Goal: Communication & Community: Answer question/provide support

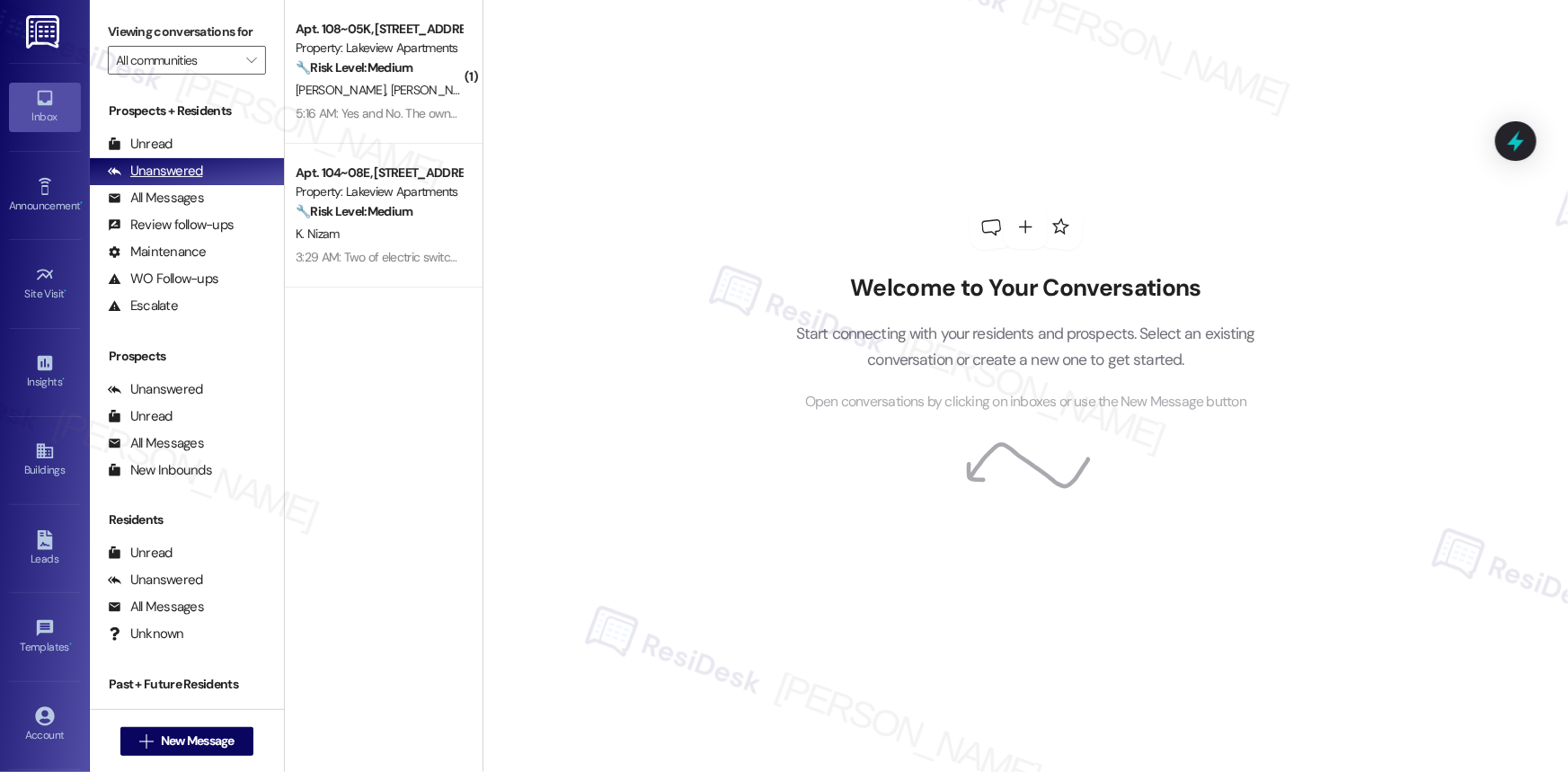
click at [178, 175] on div "Unanswered" at bounding box center [155, 171] width 95 height 19
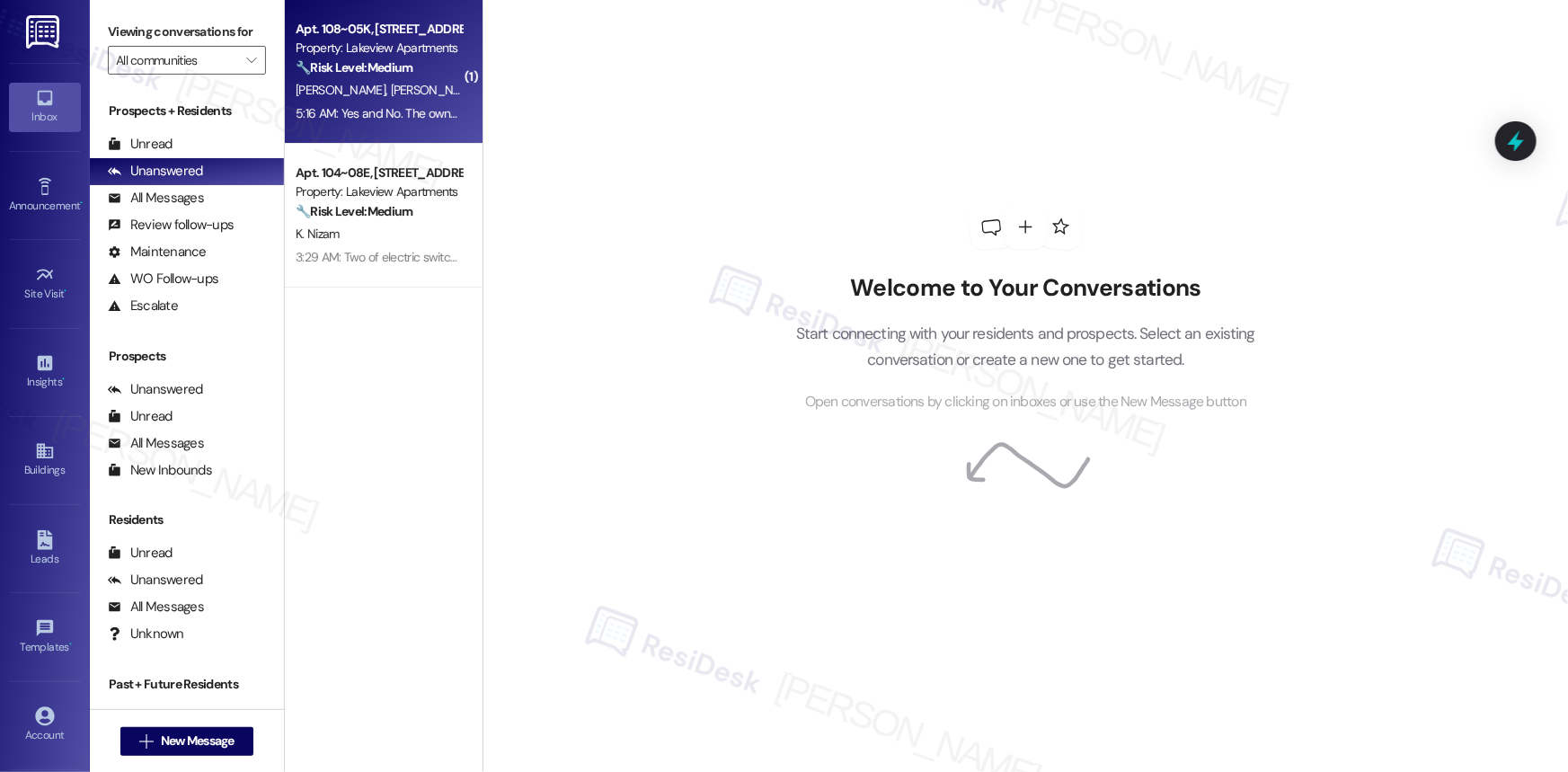
click at [391, 93] on span "[PERSON_NAME]" at bounding box center [436, 89] width 90 height 16
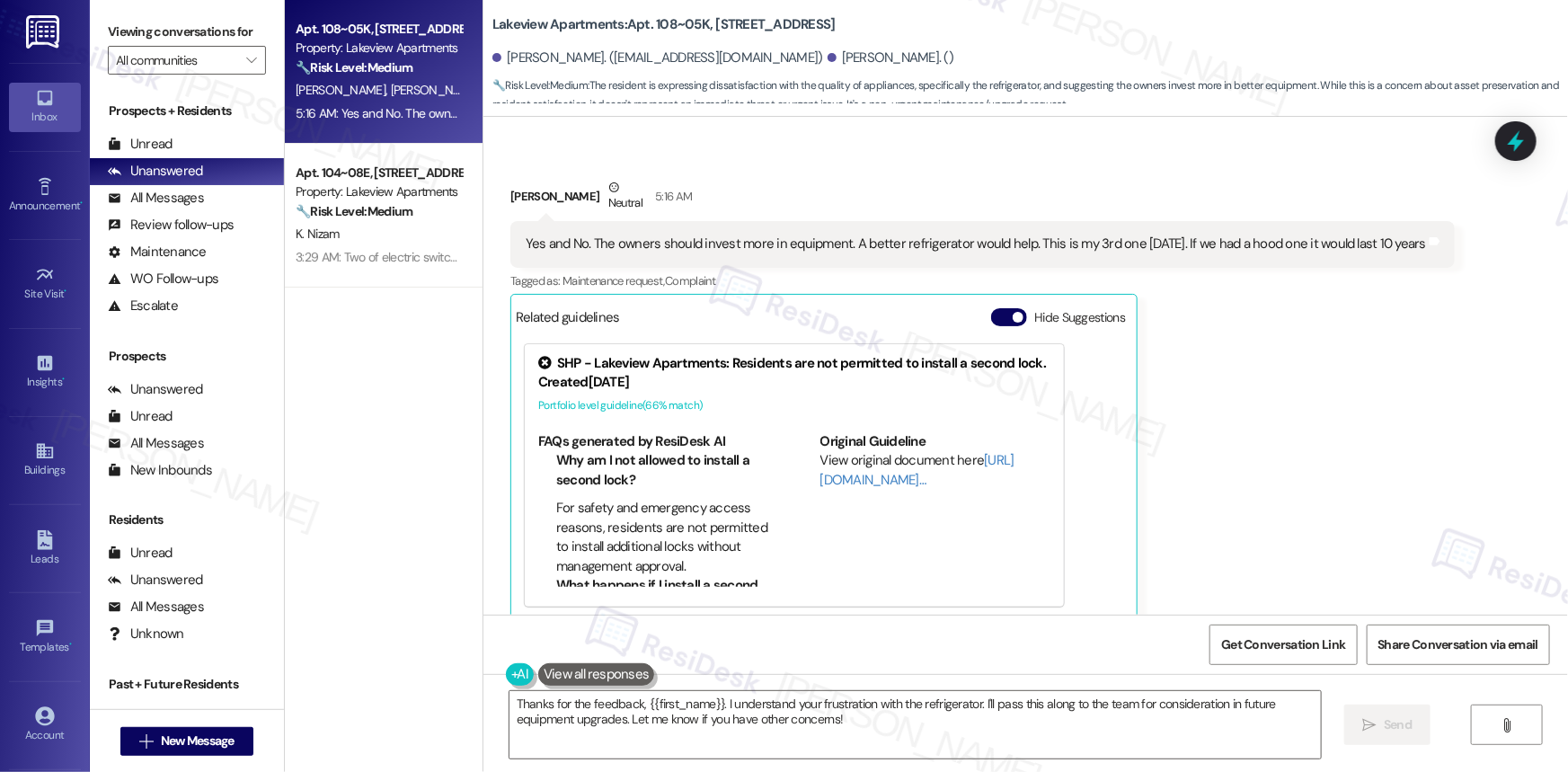
scroll to position [3537, 0]
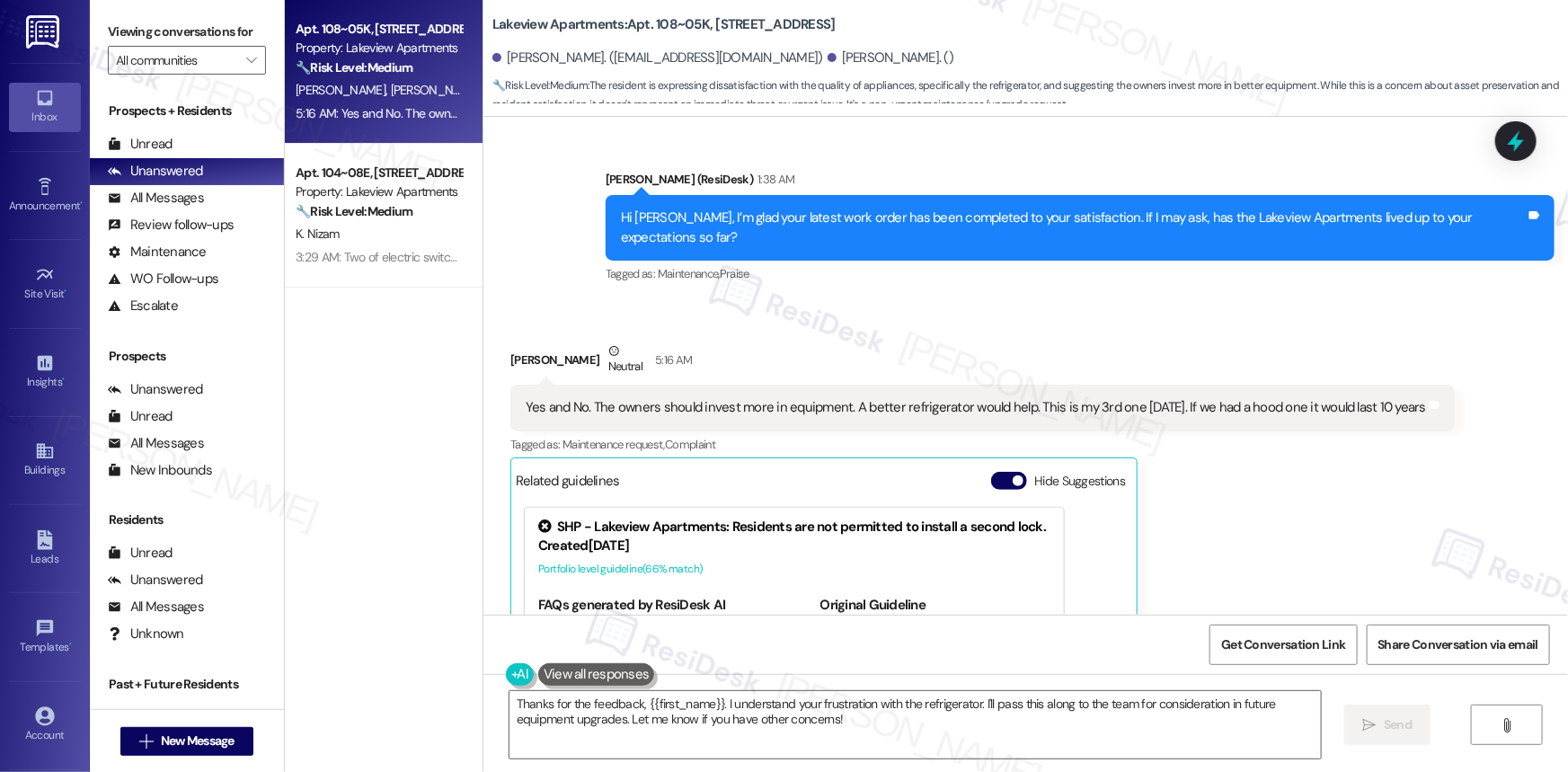
click at [701, 398] on div "Yes and No. The owners should invest more in equipment. A better refrigerator w…" at bounding box center [976, 407] width 900 height 19
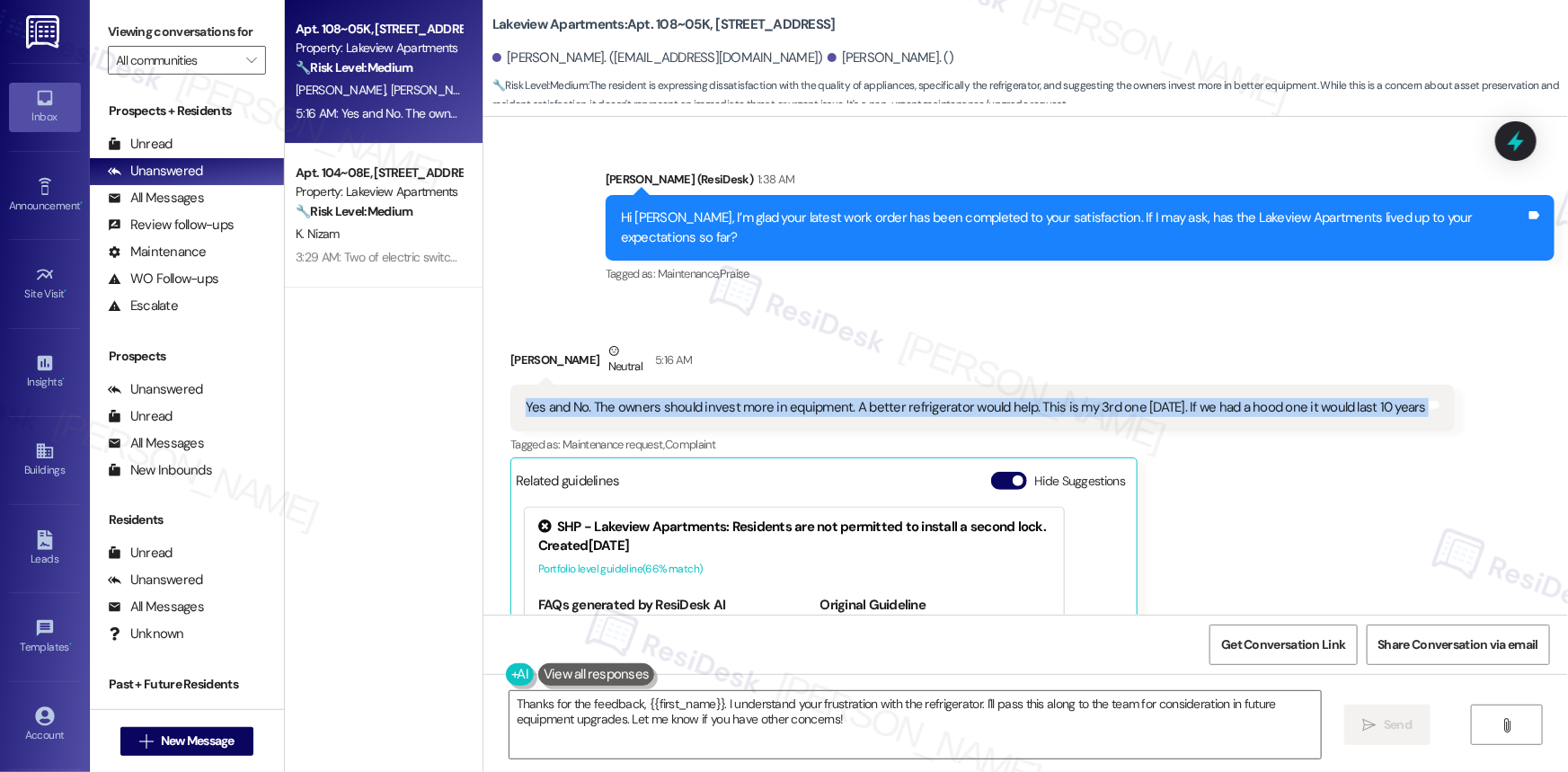
click at [701, 398] on div "Yes and No. The owners should invest more in equipment. A better refrigerator w…" at bounding box center [976, 407] width 900 height 19
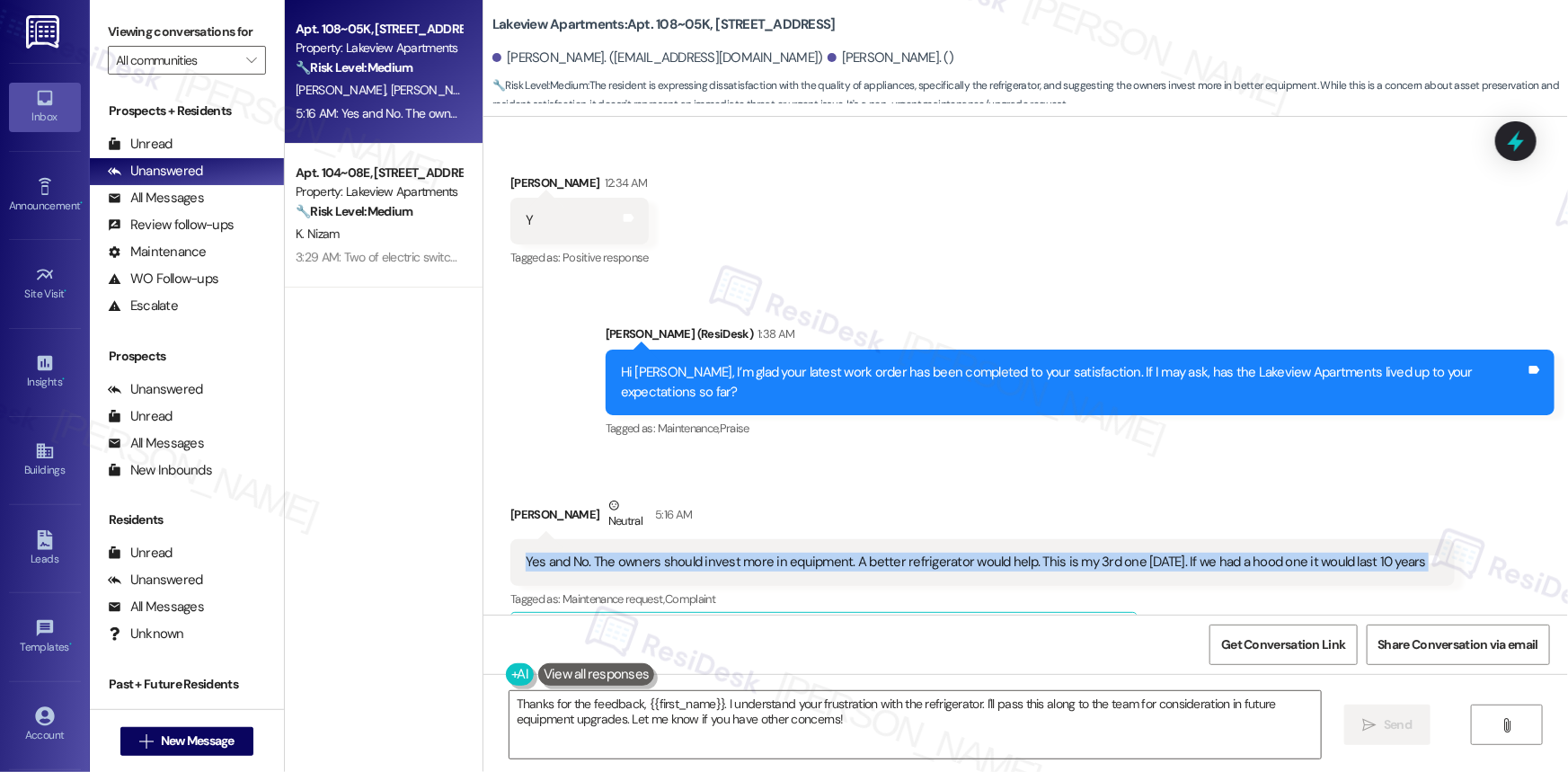
scroll to position [3373, 0]
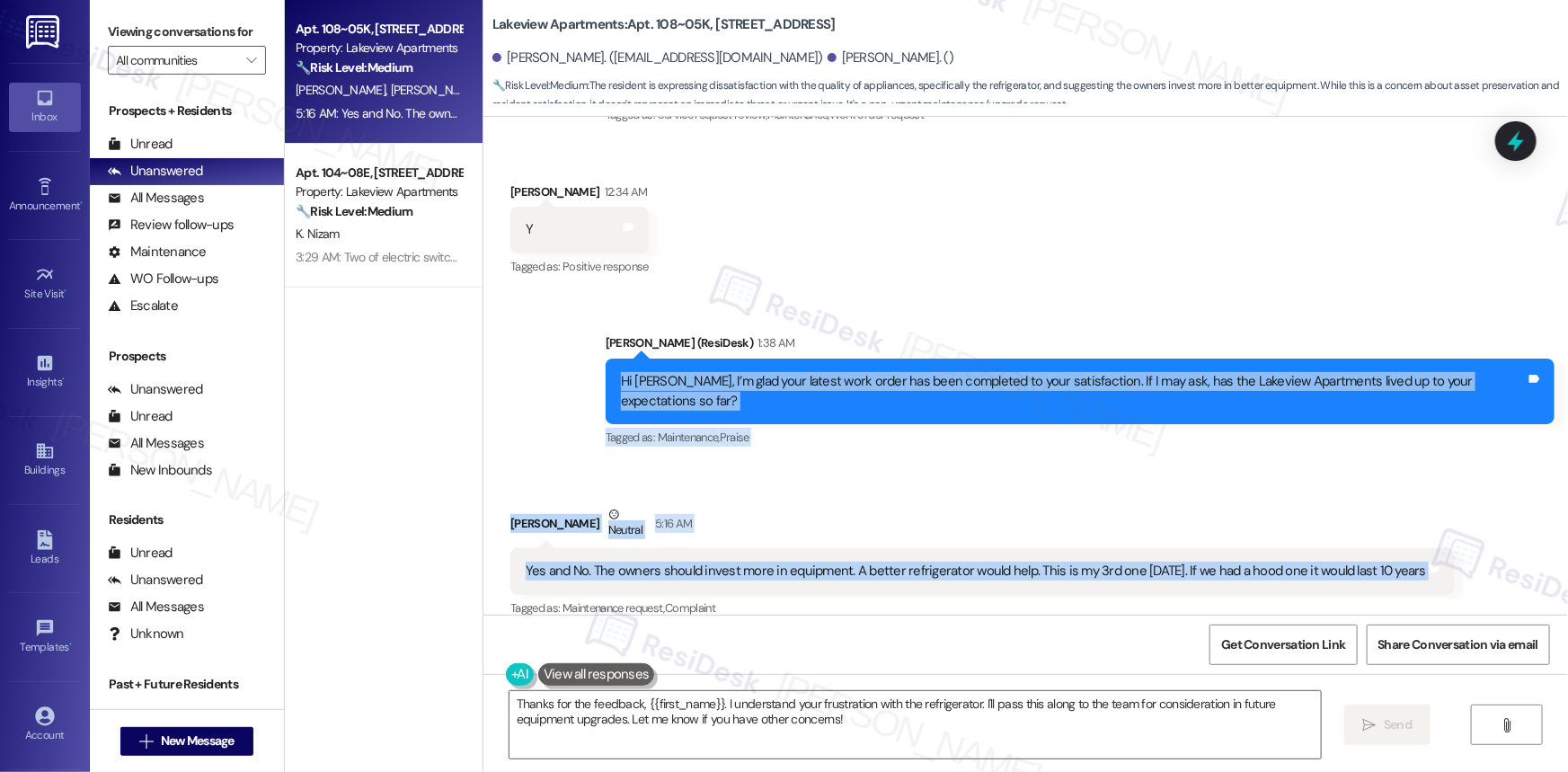
drag, startPoint x: 615, startPoint y: 377, endPoint x: 1431, endPoint y: 558, distance: 835.8
click at [1431, 558] on div "WO Opened request: Plumbing an... [DATE] 5:55 PM Status : Complete Priority : 0…" at bounding box center [1025, 366] width 1084 height 498
copy div "Hi [PERSON_NAME], I’m glad your latest work order has been completed to your sa…"
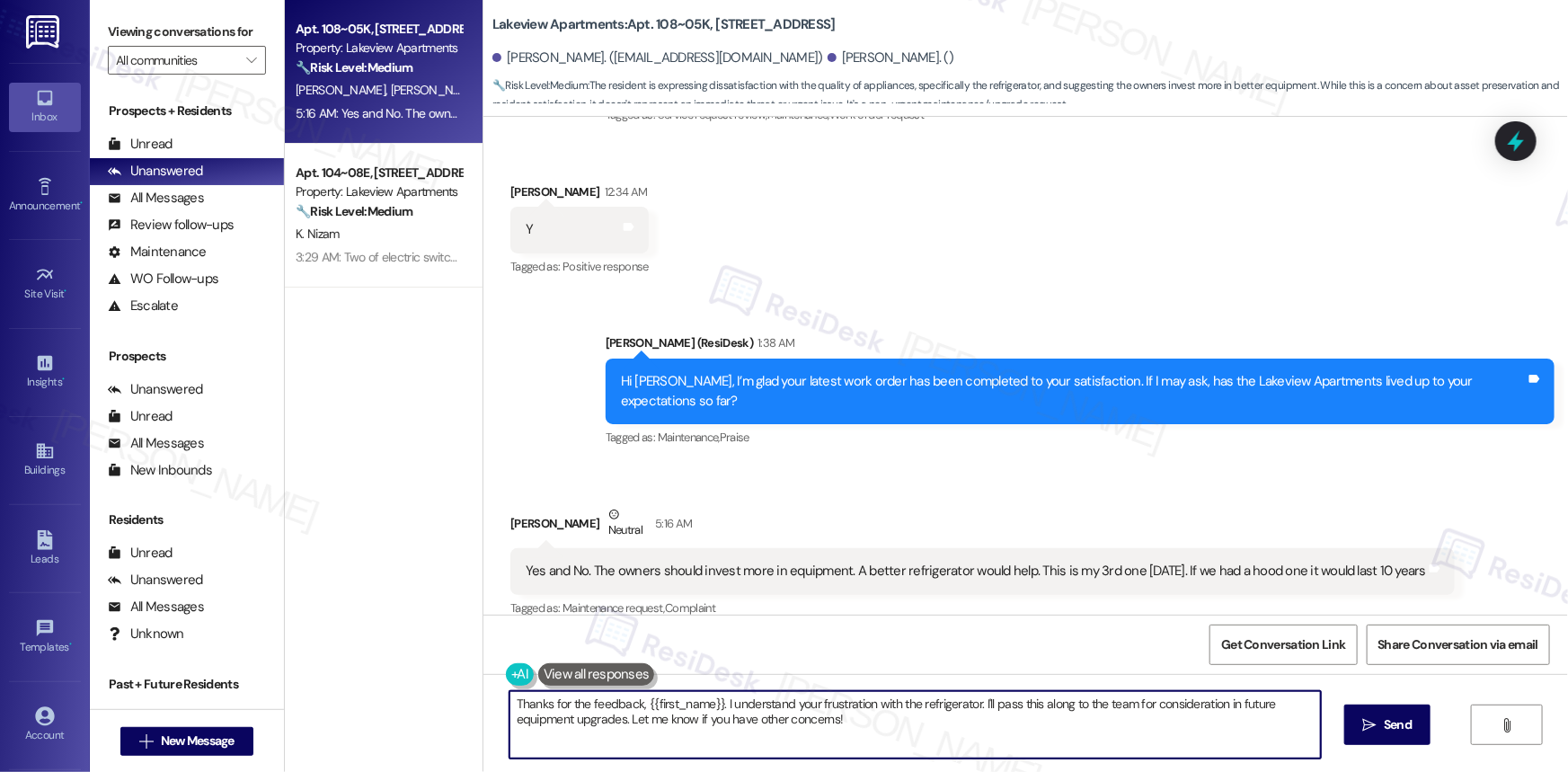
click at [1041, 710] on textarea "Thanks for the feedback, {{first_name}}. I understand your frustration with the…" at bounding box center [915, 725] width 811 height 67
click at [912, 731] on textarea "Thanks for the feedback, {{first_name}}. I understand your frustration with the…" at bounding box center [915, 725] width 811 height 67
click at [877, 725] on textarea "Thanks for the feedback, {{first_name}}. I understand your frustration with the…" at bounding box center [915, 725] width 811 height 67
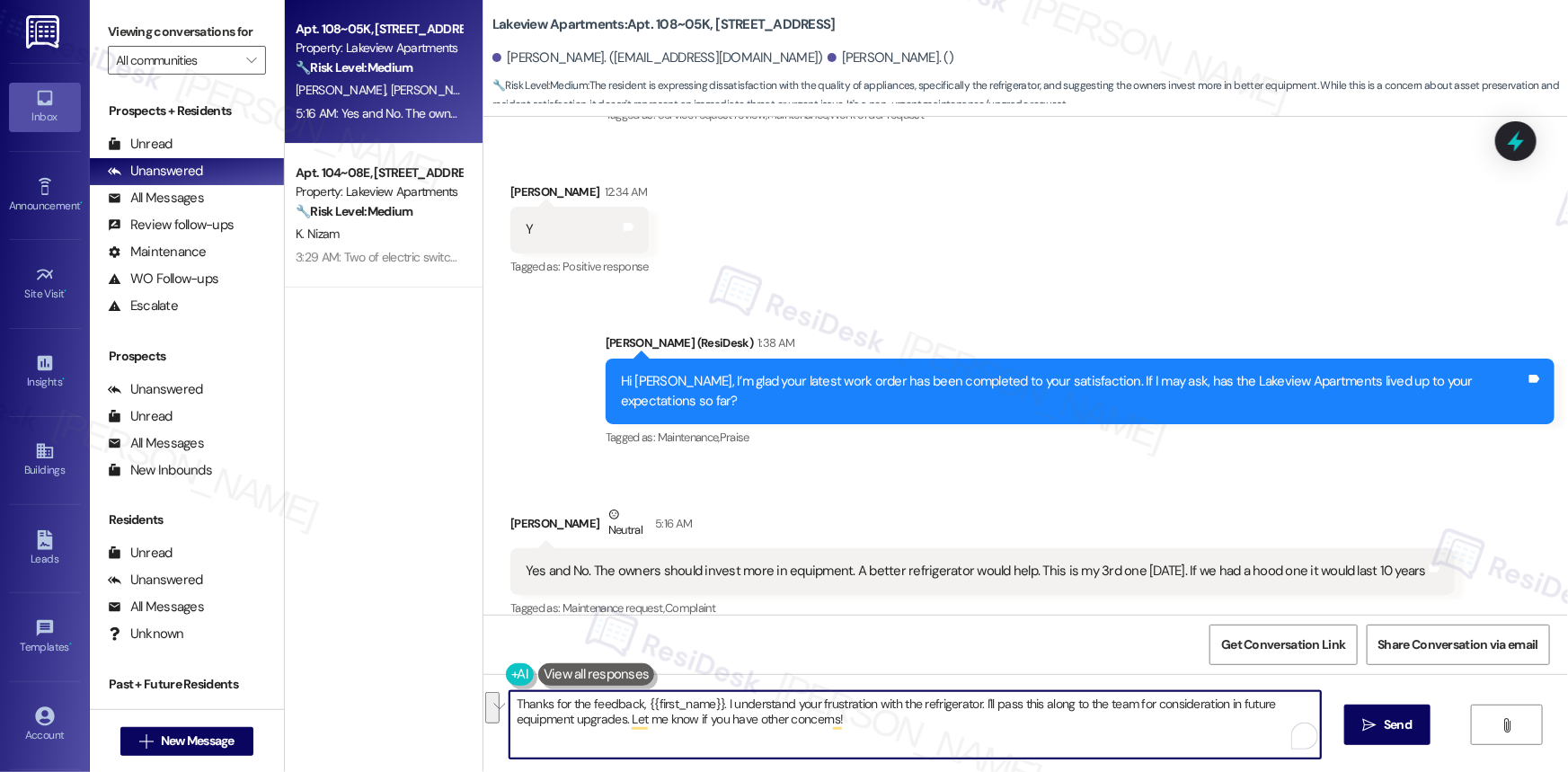
paste textarea "you for sharing your thoughts, [PERSON_NAME]. I understand your concern about t…"
click at [1043, 704] on textarea "Thank you for sharing your thoughts, [PERSON_NAME]. I understand your concern a…" at bounding box center [915, 725] width 811 height 67
click at [1049, 703] on textarea "Thank you for sharing your thoughts, [PERSON_NAME]. I understand your concern a…" at bounding box center [915, 725] width 811 height 67
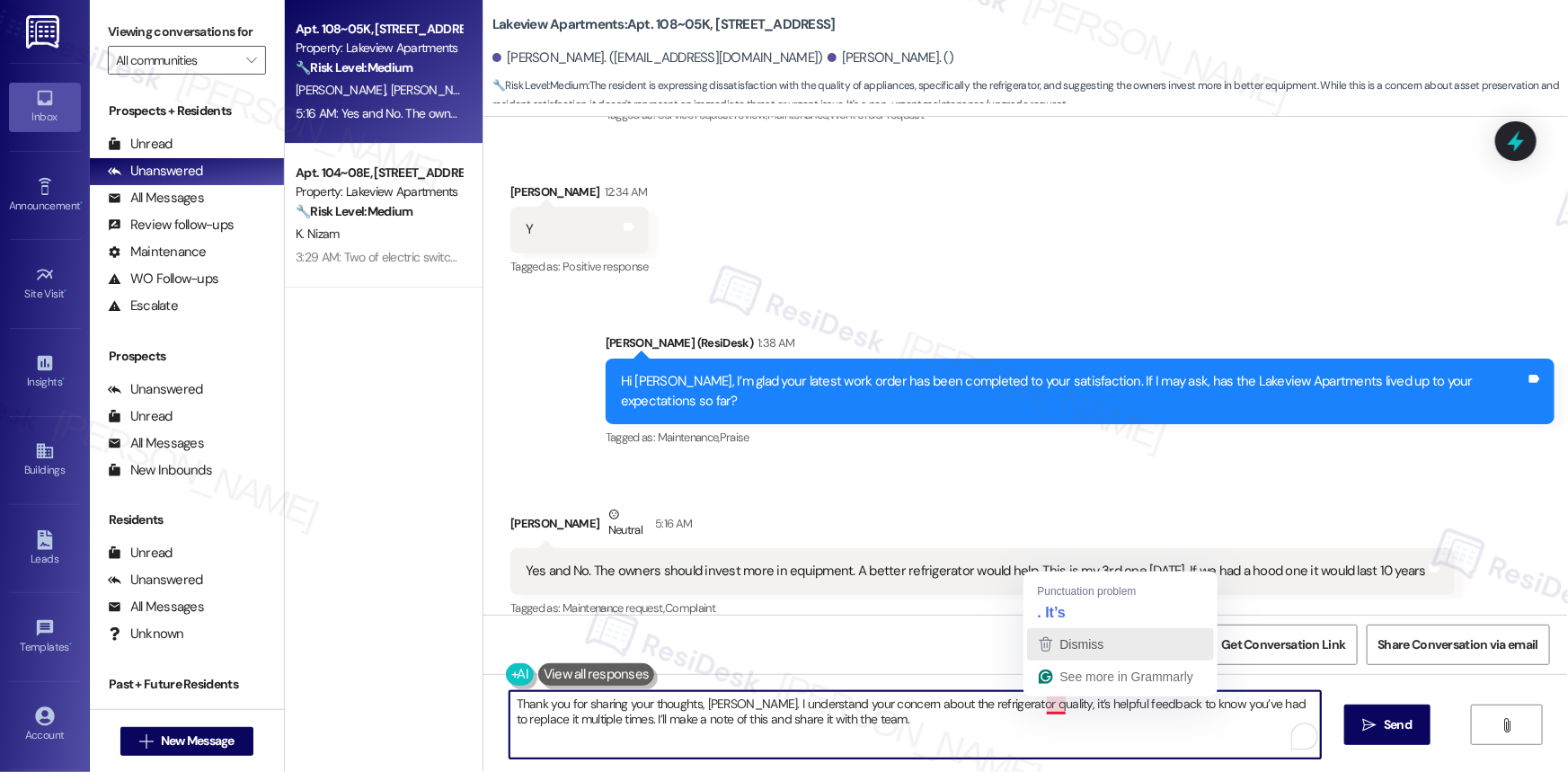
click at [1069, 628] on button "Dismiss" at bounding box center [1121, 644] width 187 height 33
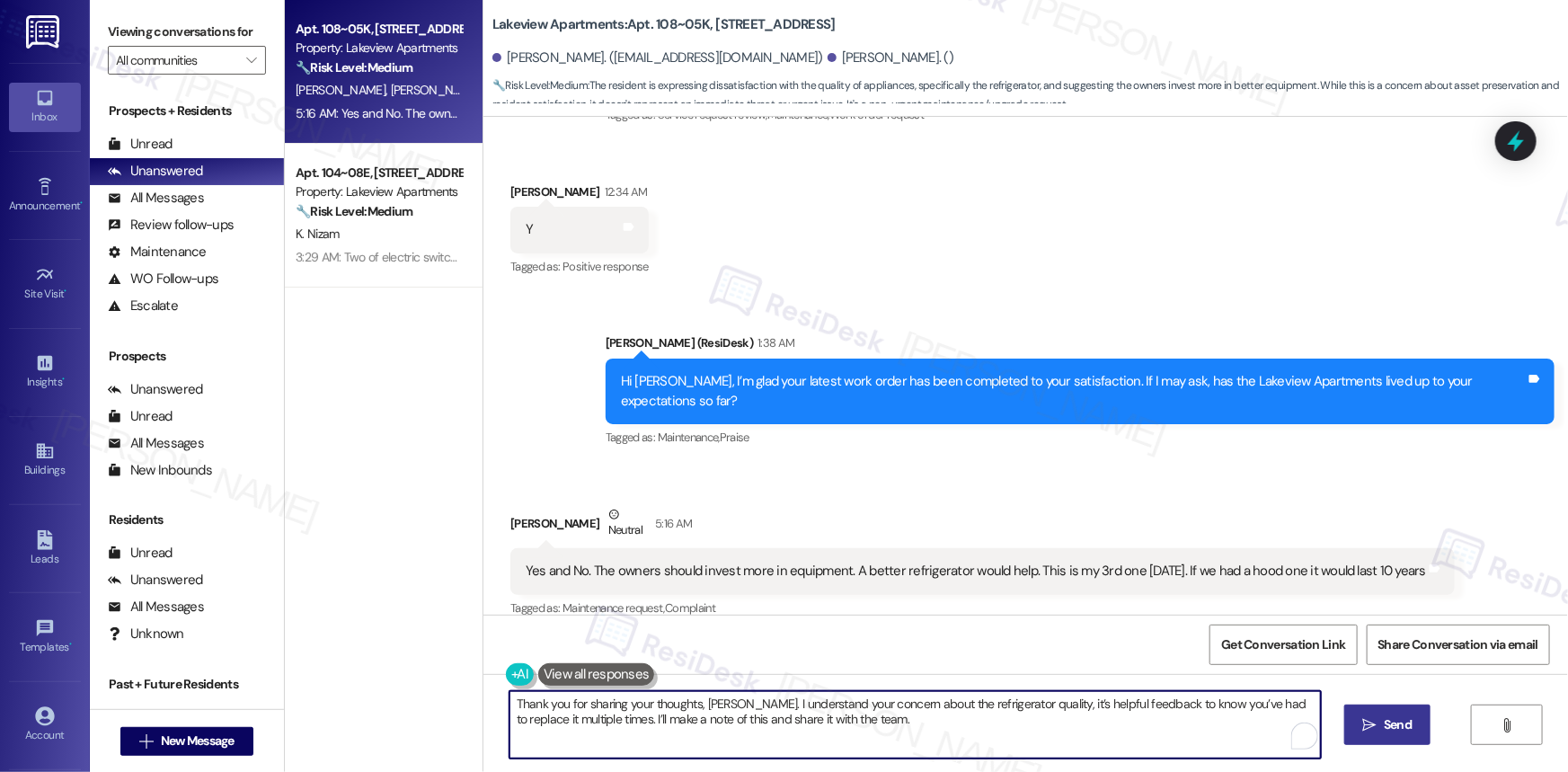
type textarea "Thank you for sharing your thoughts, [PERSON_NAME]. I understand your concern a…"
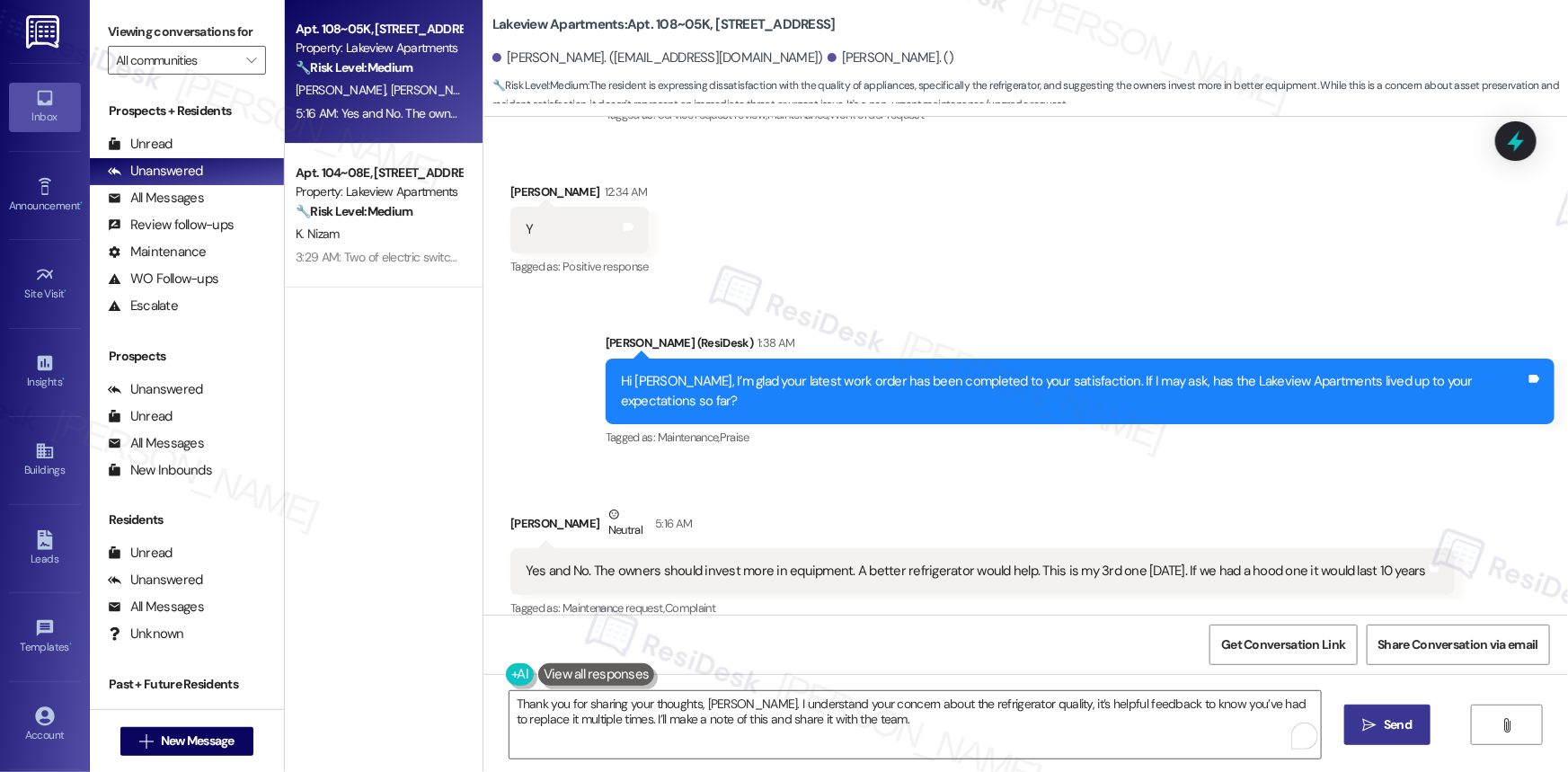
click at [1397, 730] on span "Send" at bounding box center [1398, 724] width 28 height 19
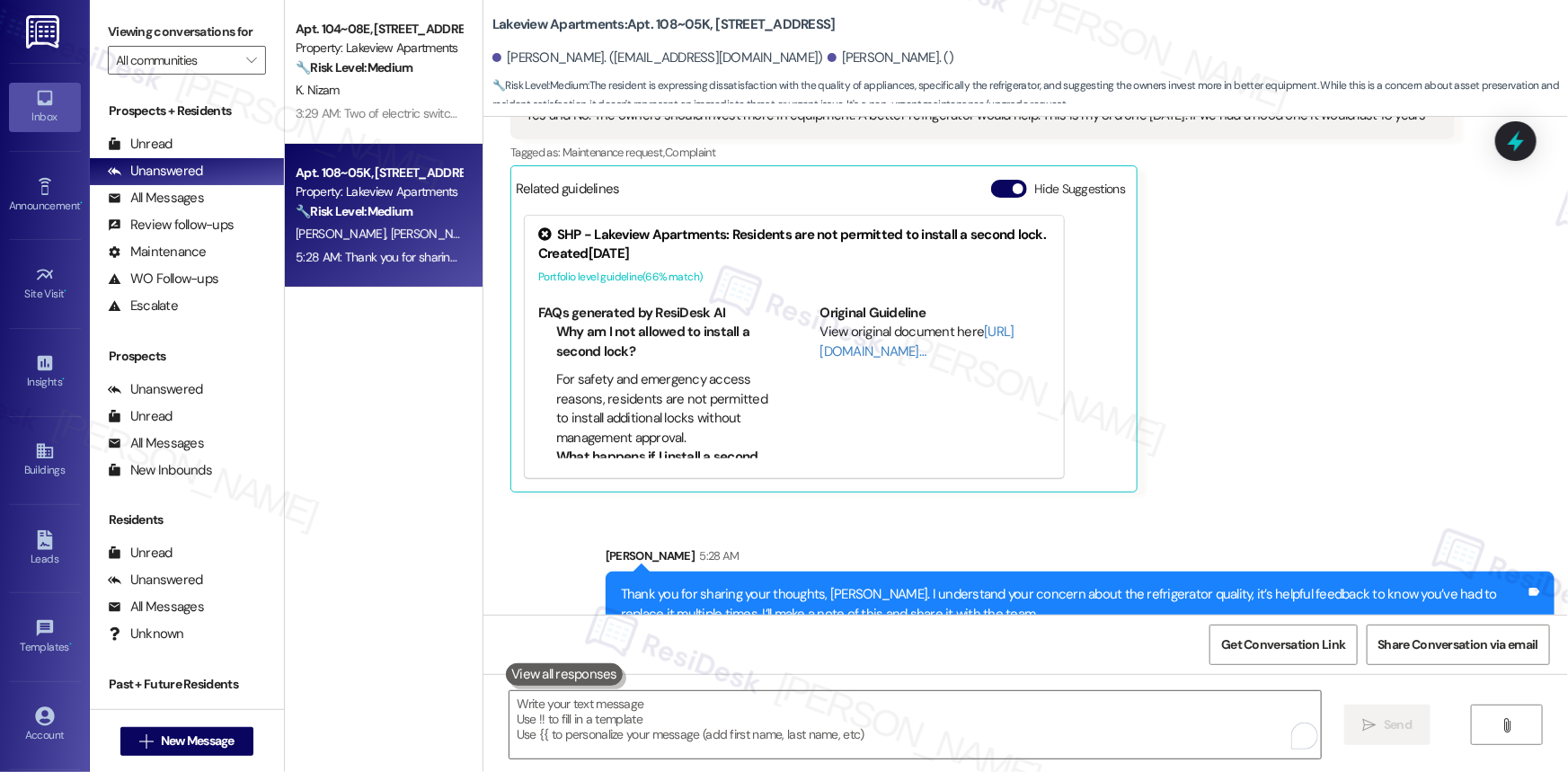
scroll to position [3846, 0]
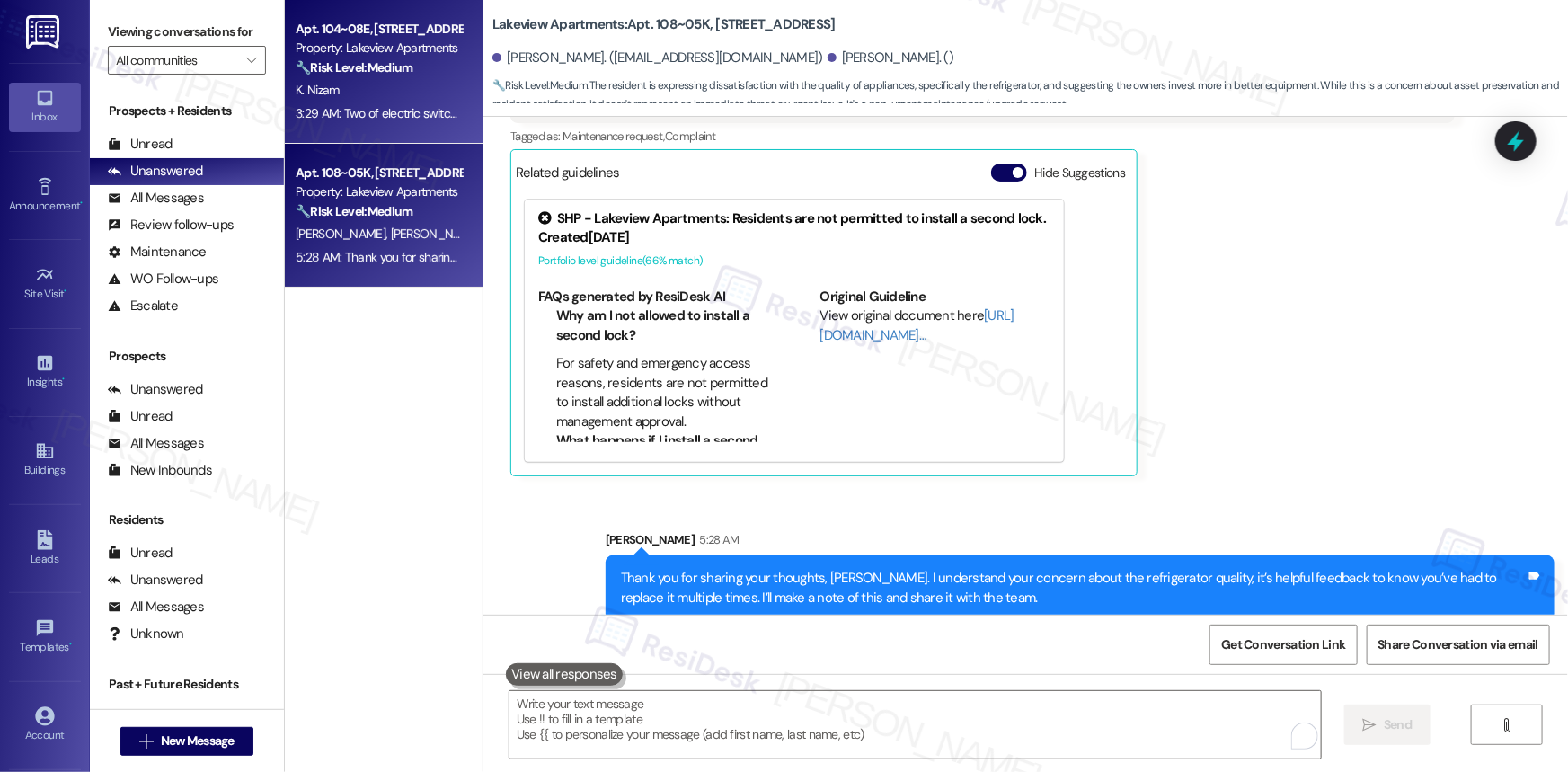
click at [375, 91] on div "K. Nizam" at bounding box center [379, 91] width 170 height 22
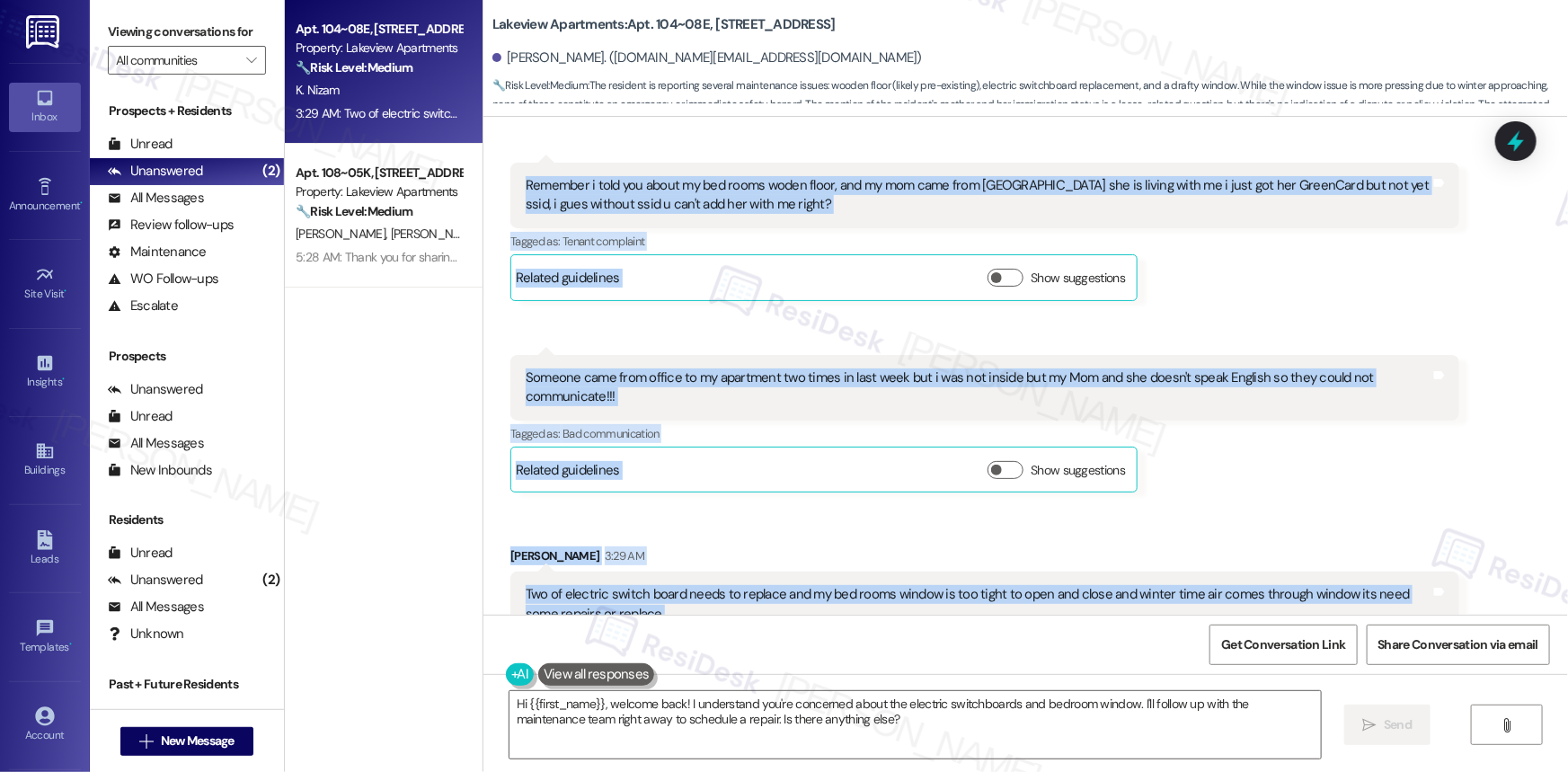
scroll to position [8601, 0]
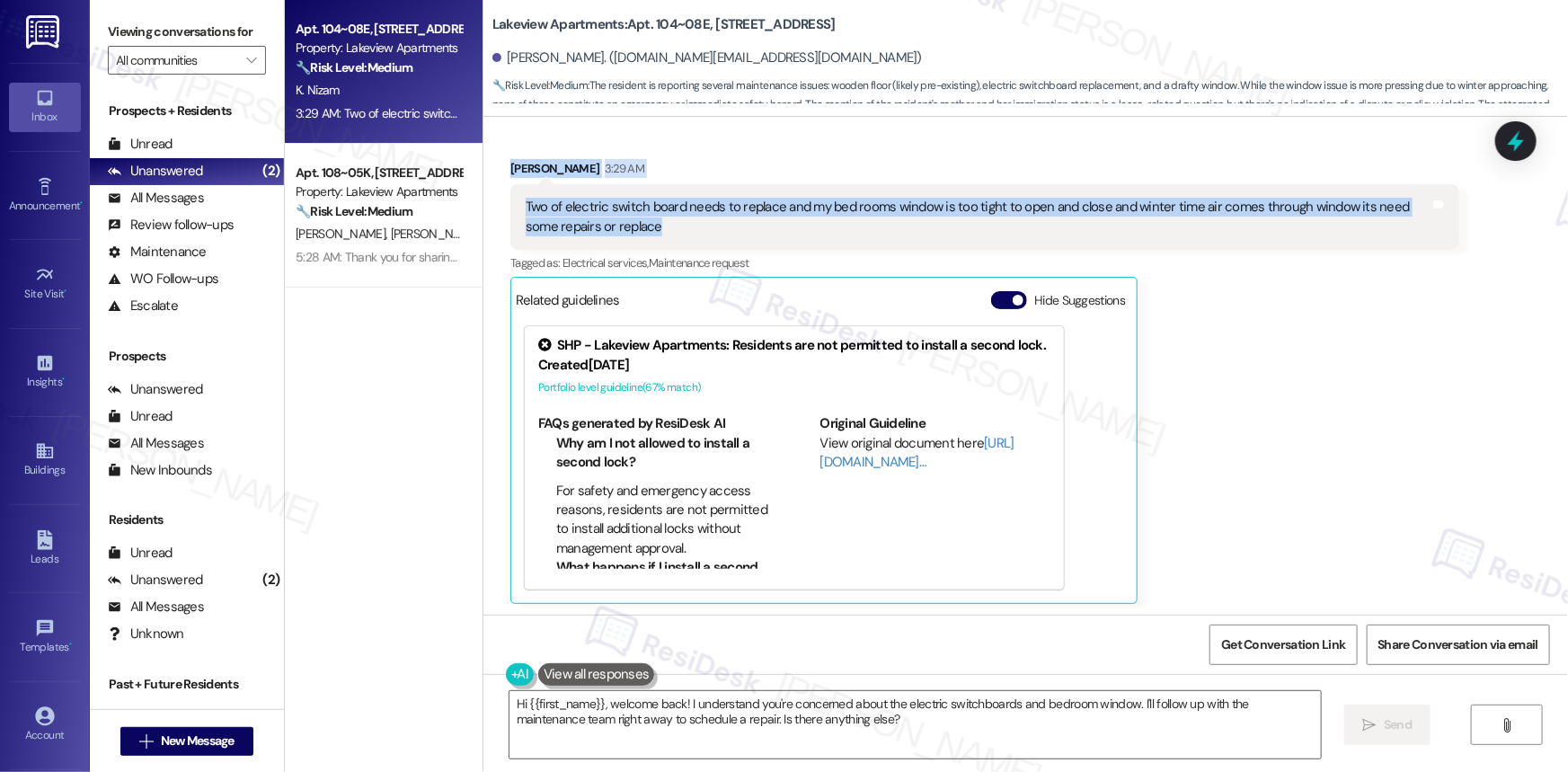
drag, startPoint x: 891, startPoint y: 430, endPoint x: 974, endPoint y: 245, distance: 202.8
click at [974, 245] on div "WO Opened request: Plumbing an... [DATE] 12:44 AM Status : Complete Priority : …" at bounding box center [1025, 366] width 1084 height 498
copy div "Hi [PERSON_NAME], how are you? This is a friendly reminder that your rent is du…"
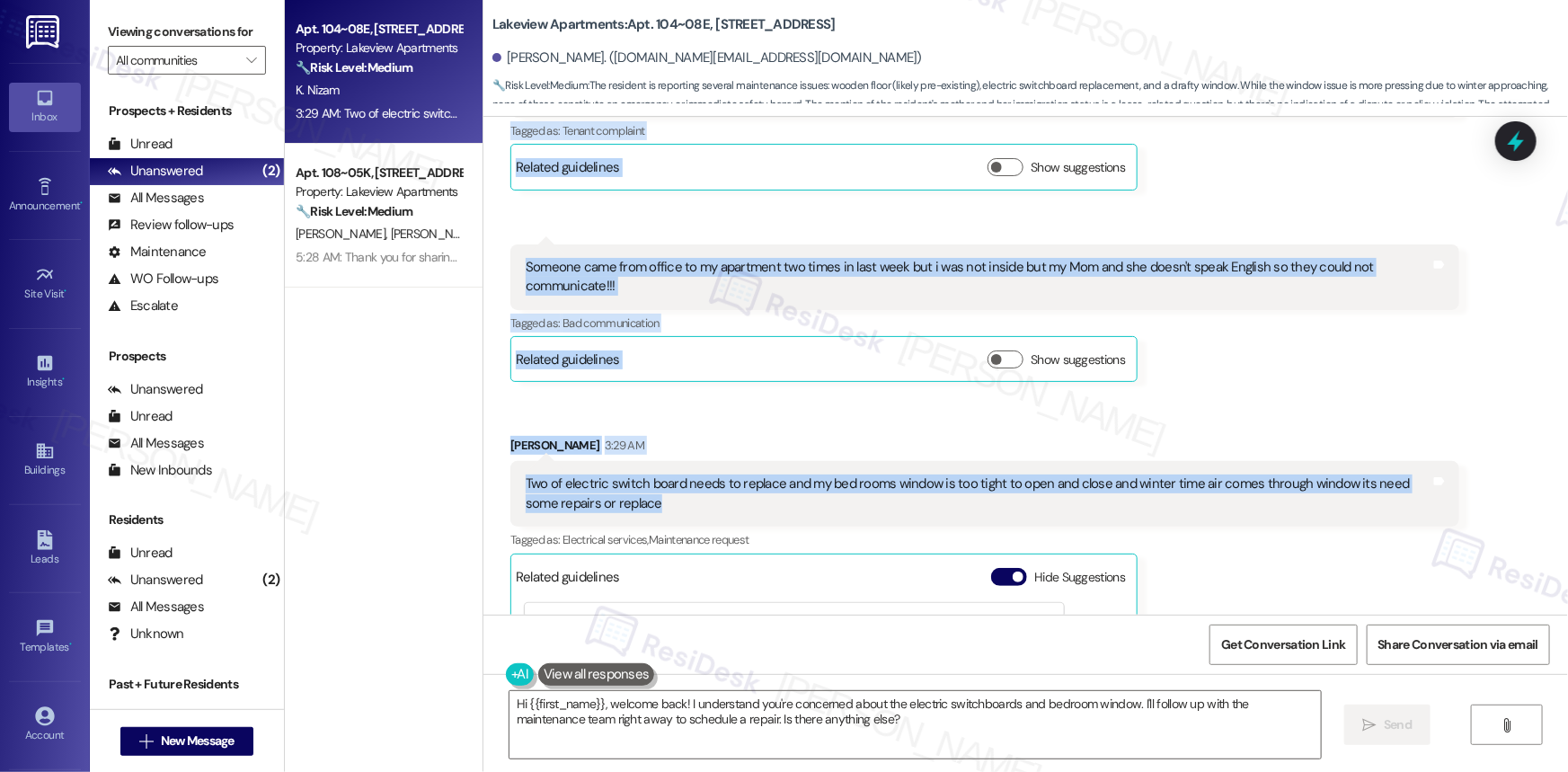
scroll to position [8355, 0]
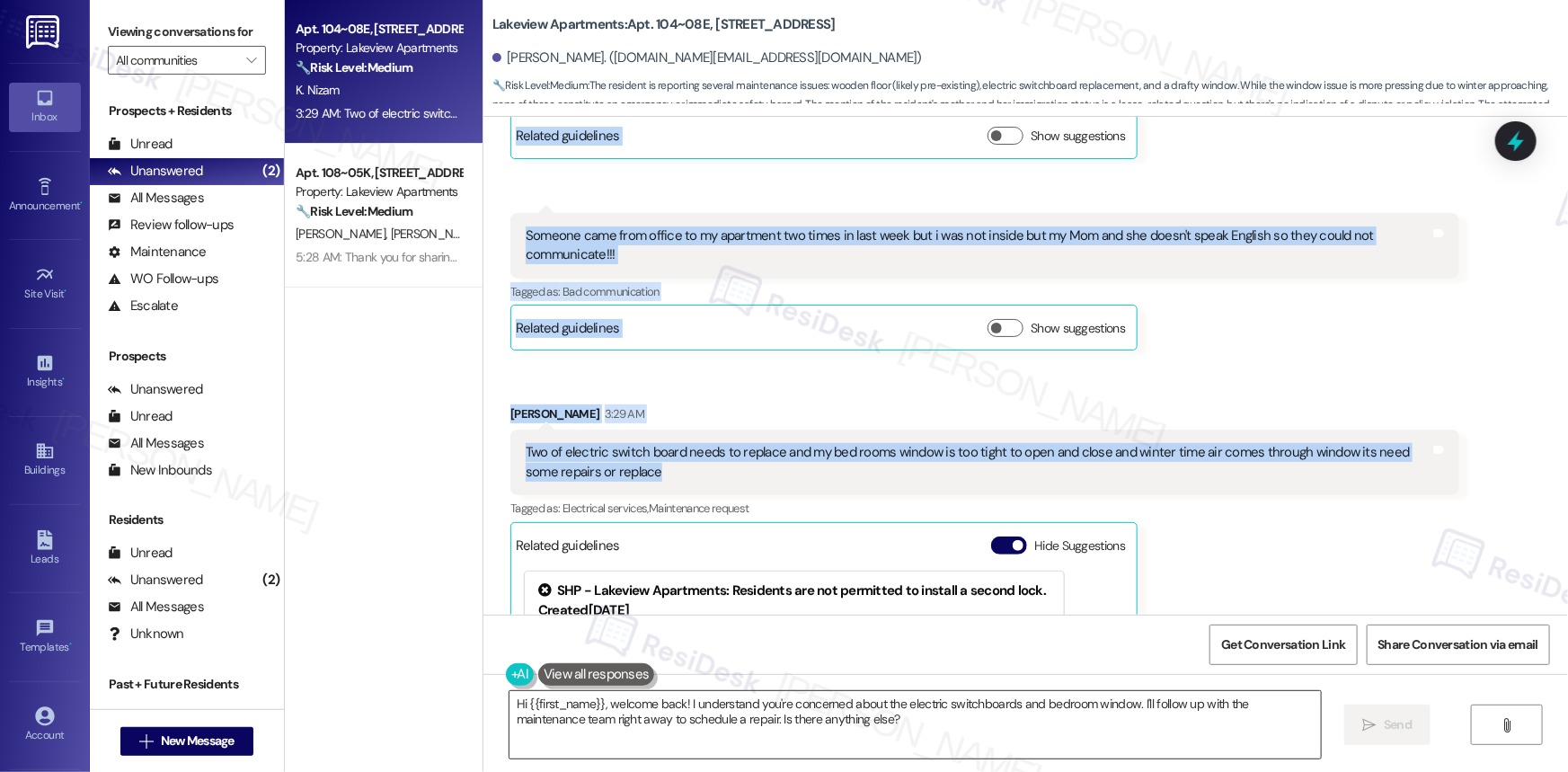
click at [845, 721] on textarea "Hi {{first_name}}, welcome back! I understand you're concerned about the electr…" at bounding box center [915, 725] width 811 height 67
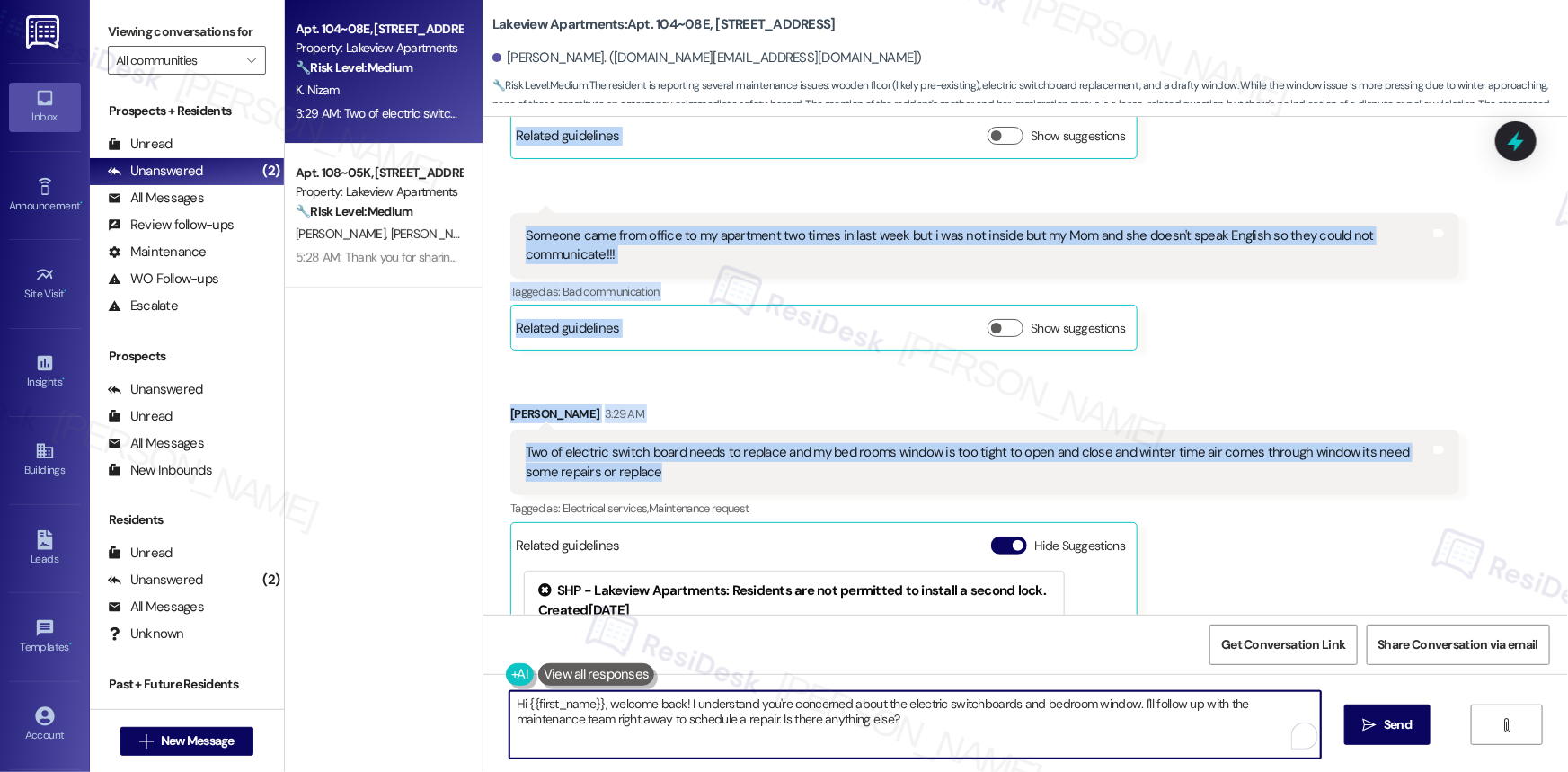
click at [845, 721] on textarea "Hi {{first_name}}, welcome back! I understand you're concerned about the electr…" at bounding box center [915, 725] width 811 height 67
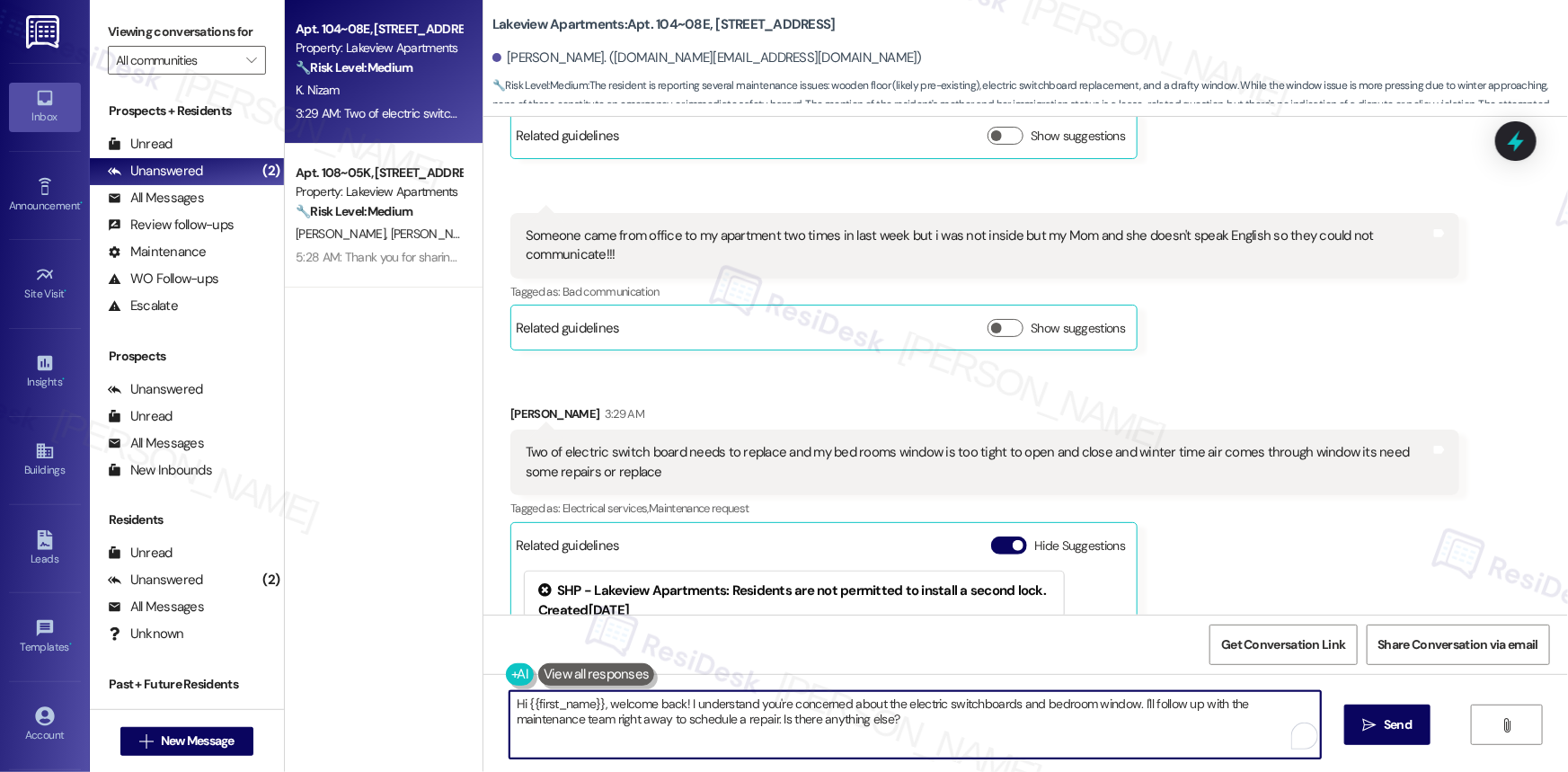
click at [845, 721] on textarea "Hi {{first_name}}, welcome back! I understand you're concerned about the electr…" at bounding box center [915, 725] width 811 height 67
paste textarea "Welcome back, [PERSON_NAME]! I appreciate you sharing these details. I’ll make …"
type textarea "Welcome back, [PERSON_NAME]! I appreciate you sharing these details. I’ll make …"
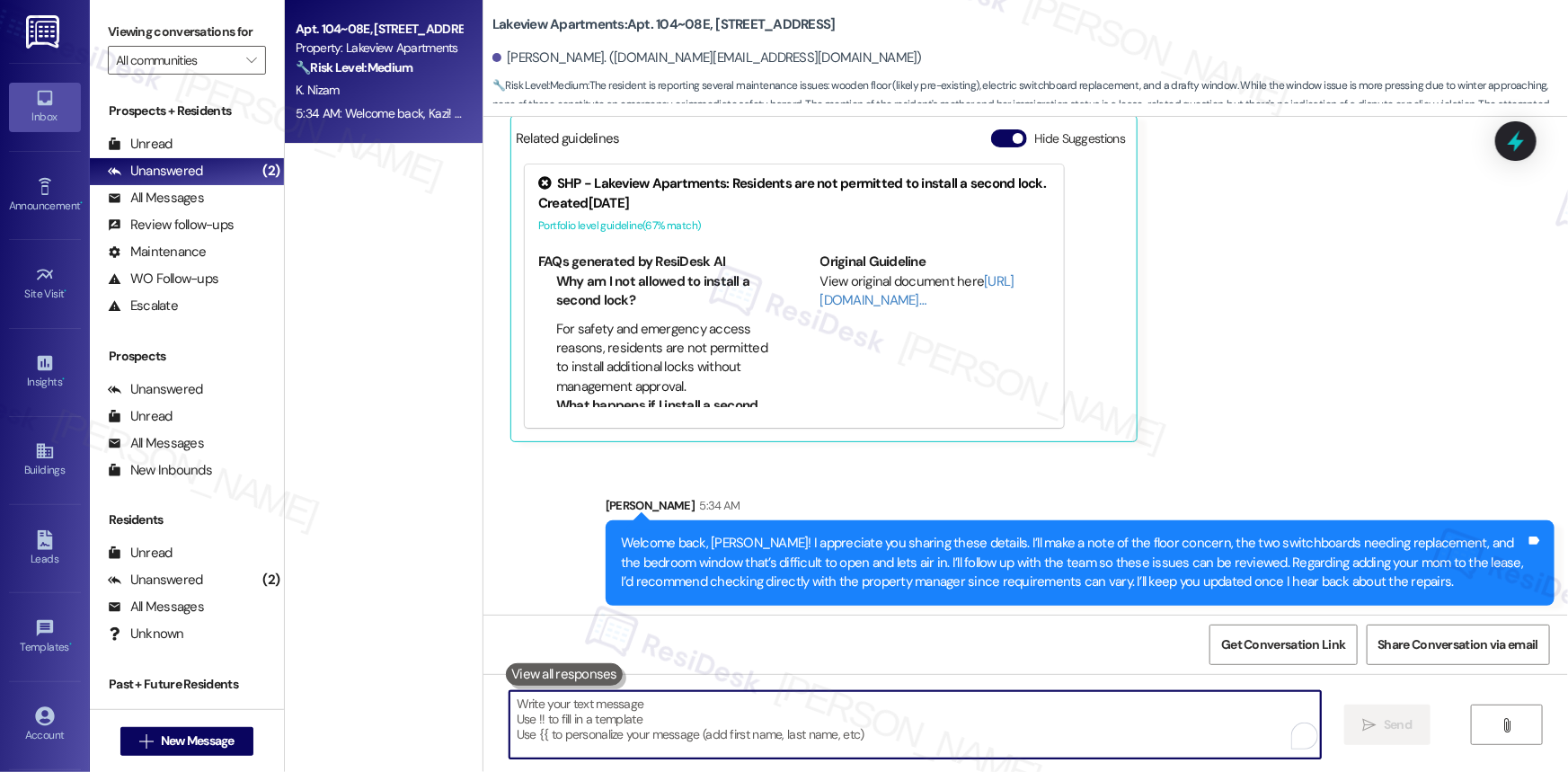
scroll to position [8763, 0]
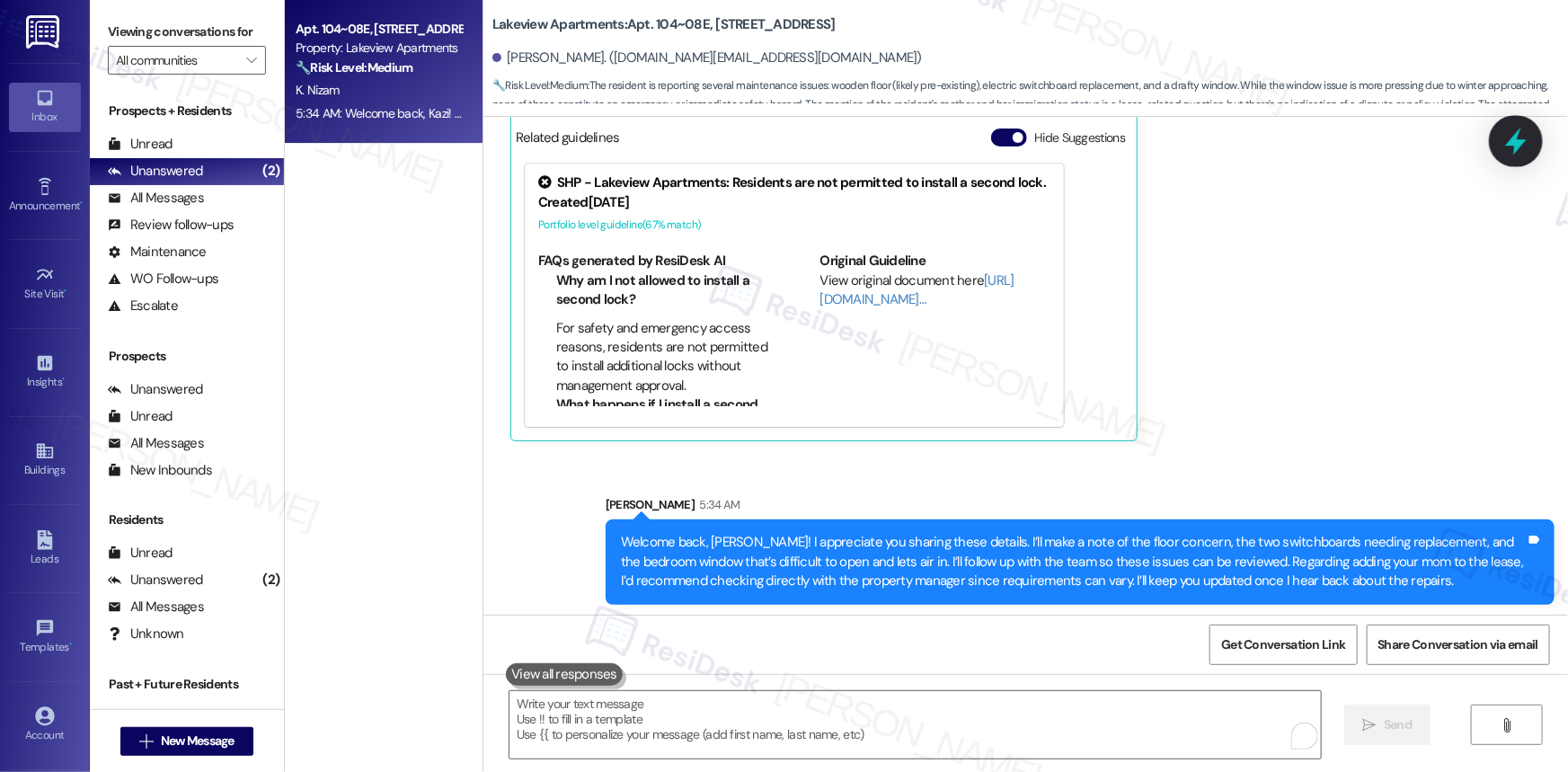
click at [1518, 142] on icon at bounding box center [1516, 141] width 22 height 28
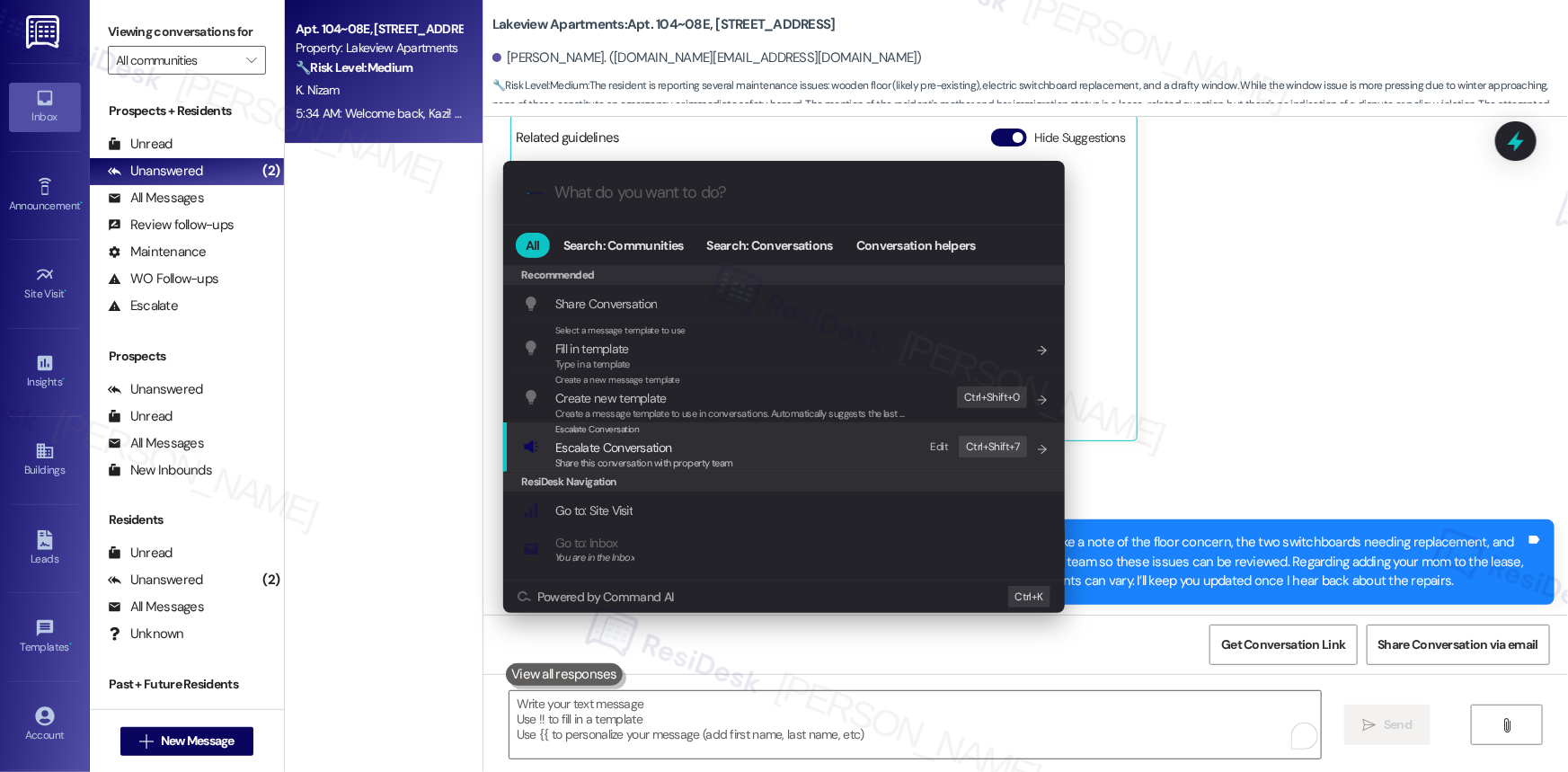
click at [632, 448] on span "Escalate Conversation" at bounding box center [614, 447] width 116 height 16
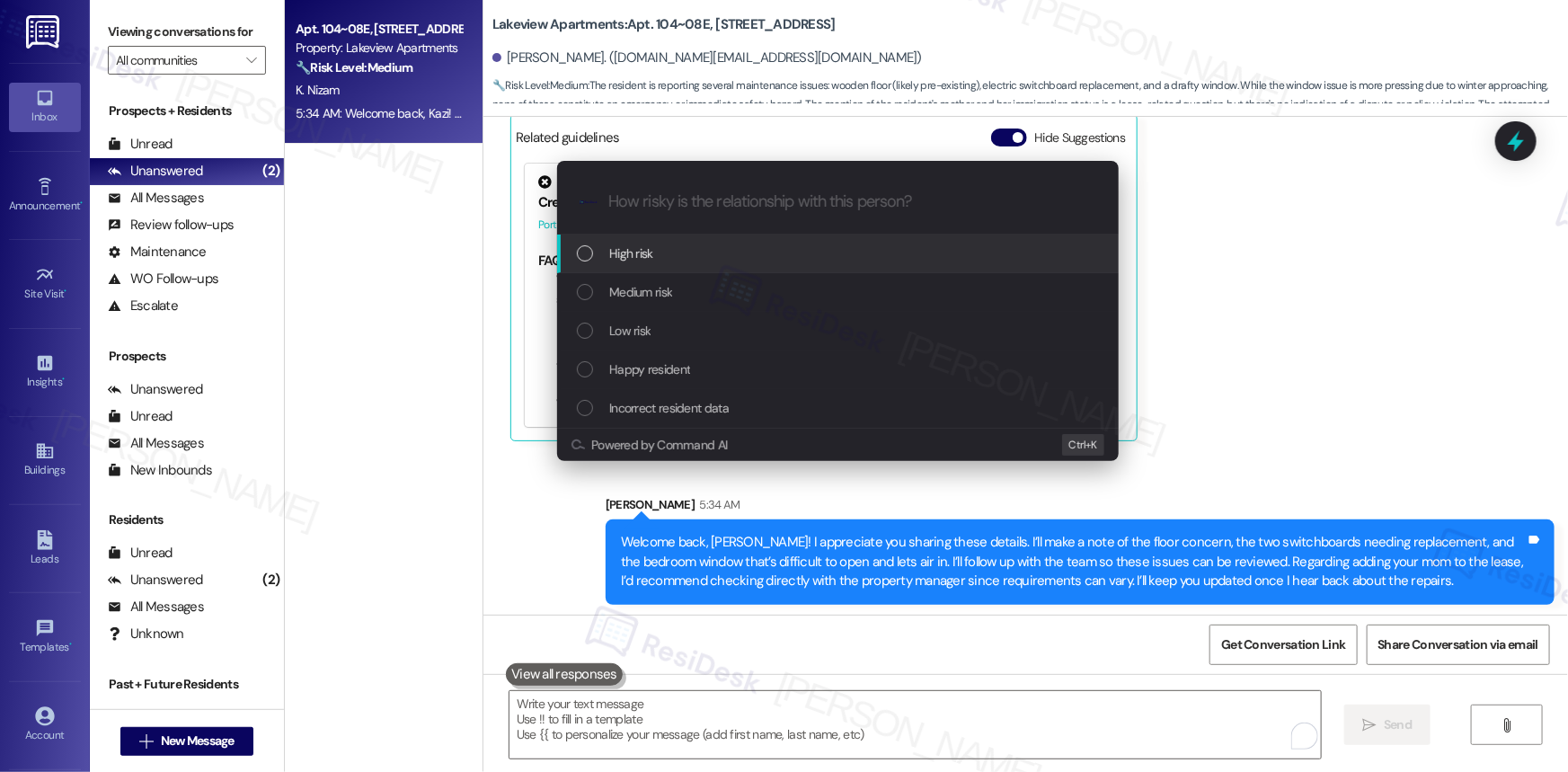
click at [656, 258] on div "High risk" at bounding box center [840, 253] width 526 height 20
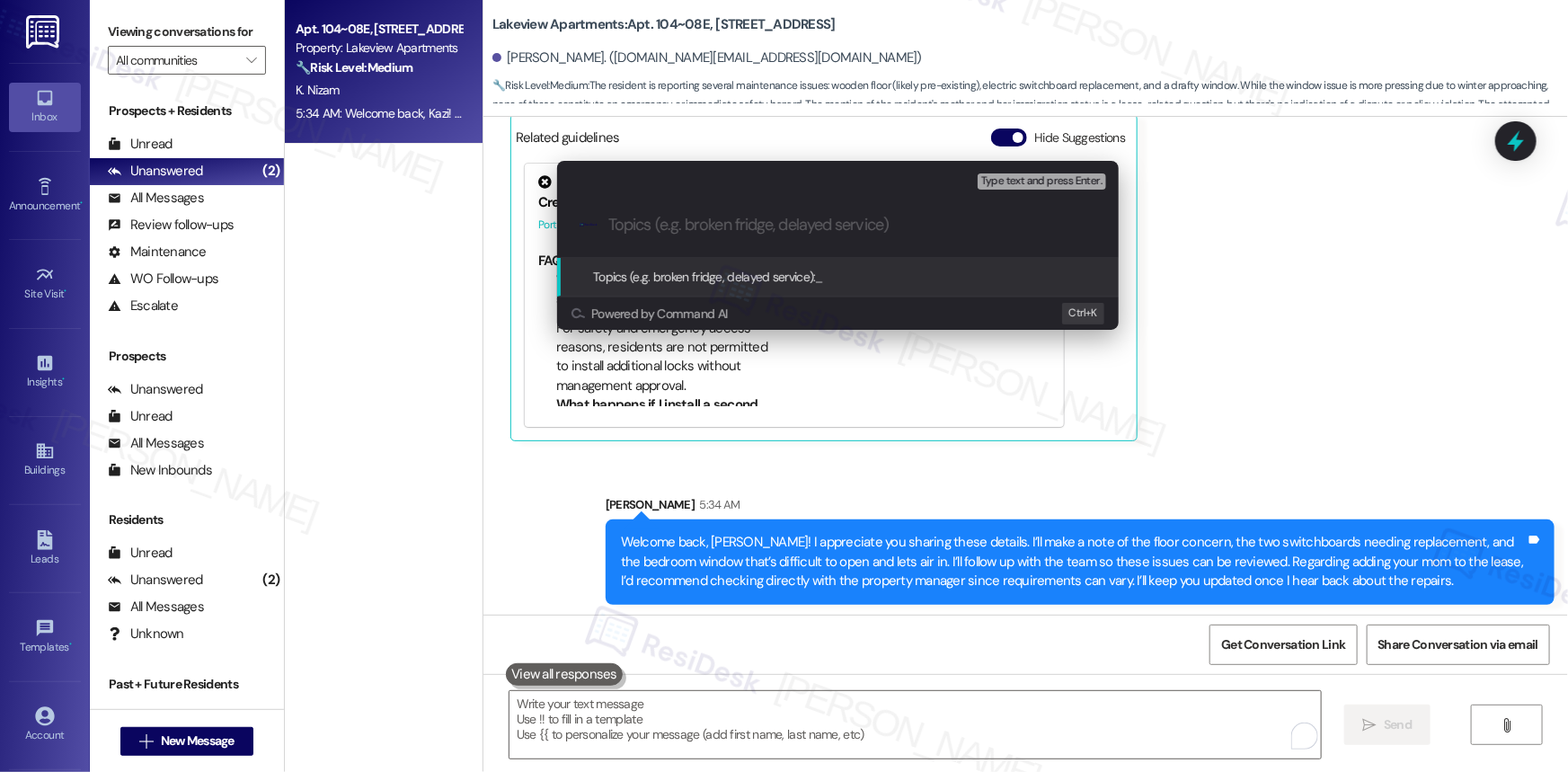
click at [691, 224] on input "Topics (e.g. broken fridge, delayed service)" at bounding box center [852, 226] width 488 height 19
drag, startPoint x: 1312, startPoint y: 275, endPoint x: 1407, endPoint y: 233, distance: 103.9
click at [1319, 273] on div "Escalate Conversation High risk Topics (e.g. broken fridge, delayed service) An…" at bounding box center [784, 386] width 1568 height 772
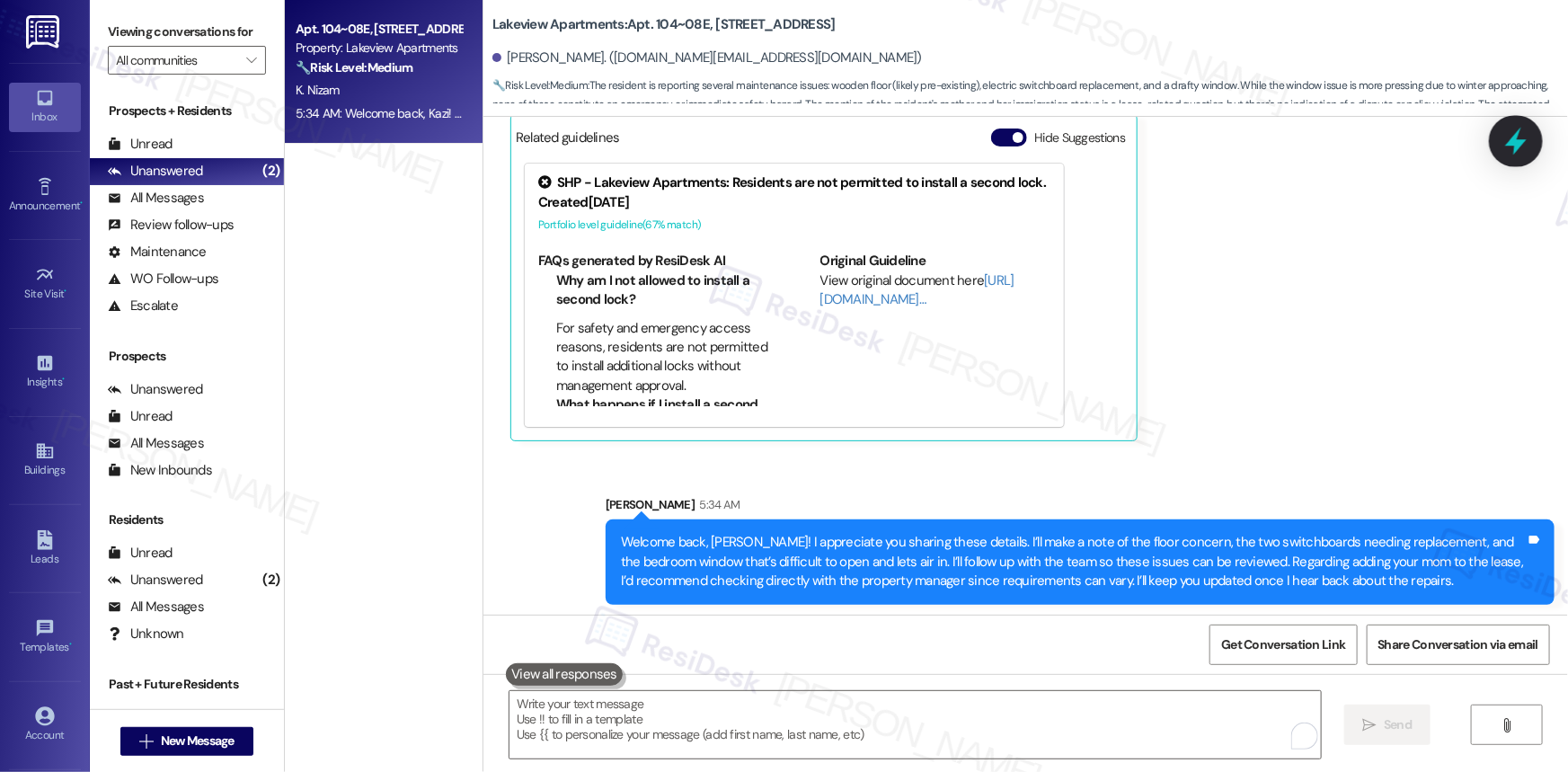
click at [1518, 146] on icon at bounding box center [1516, 141] width 22 height 28
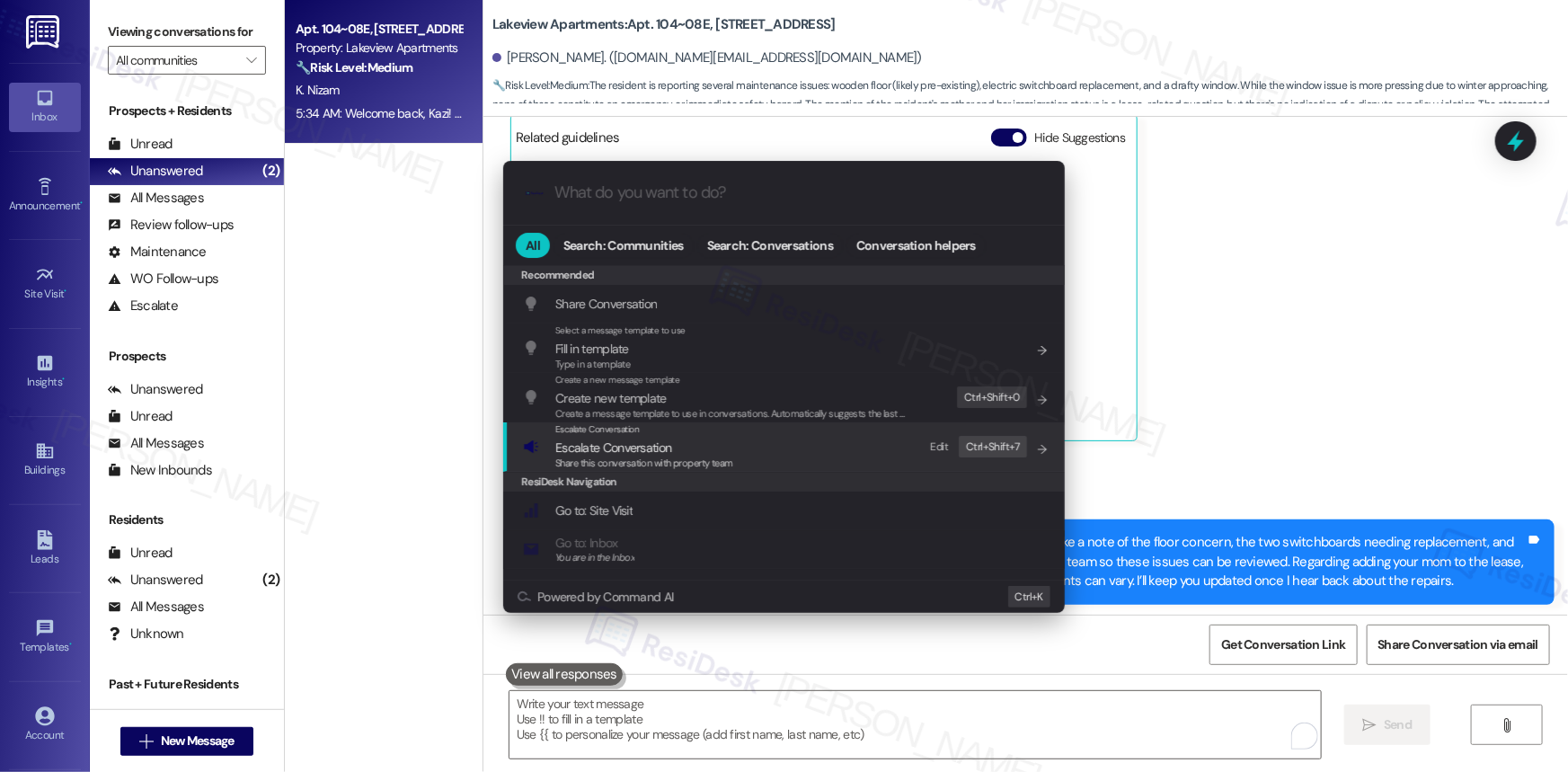
click at [686, 449] on span "Escalate Conversation" at bounding box center [645, 447] width 178 height 20
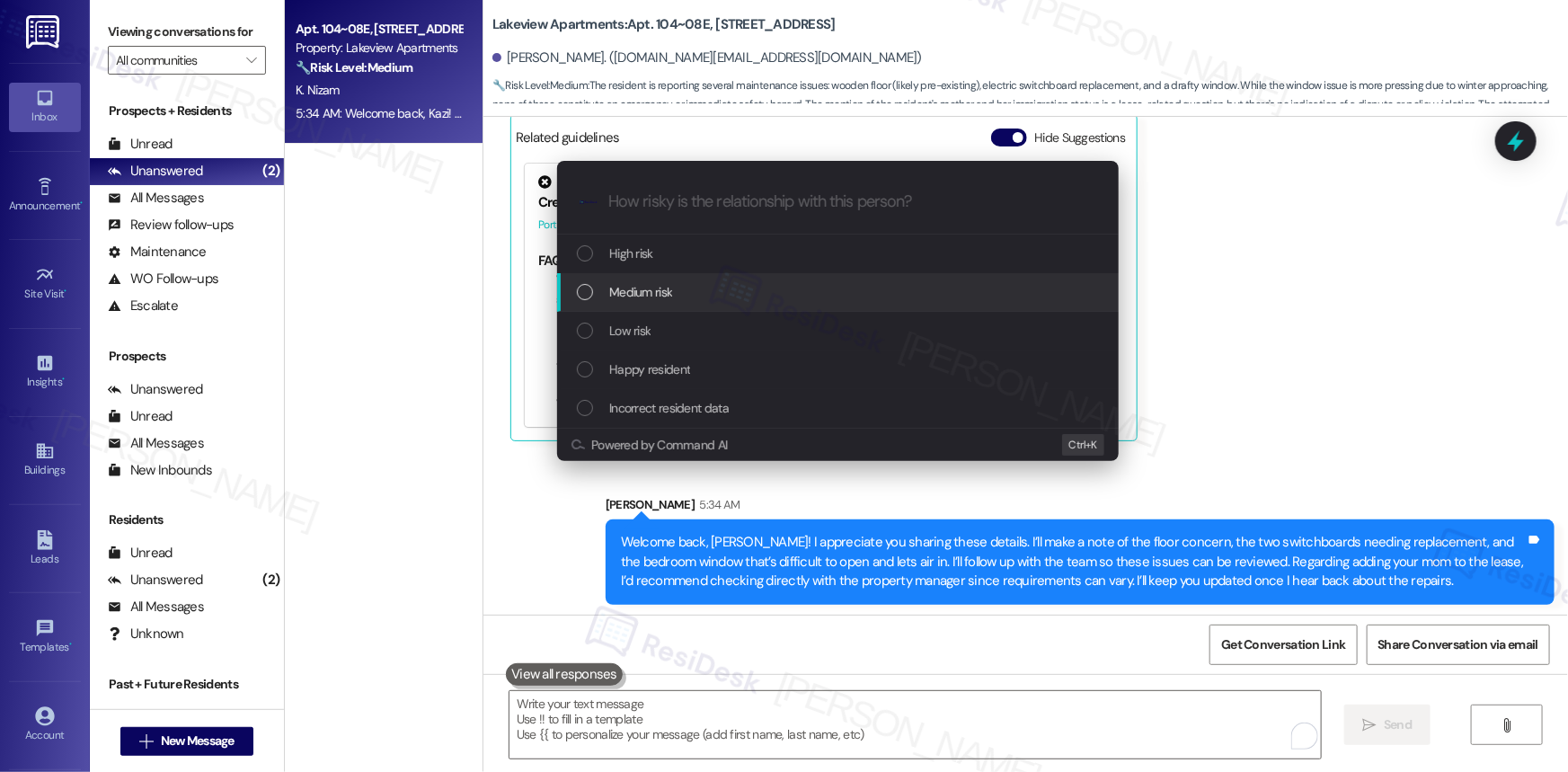
click at [675, 297] on div "Medium risk" at bounding box center [840, 292] width 526 height 20
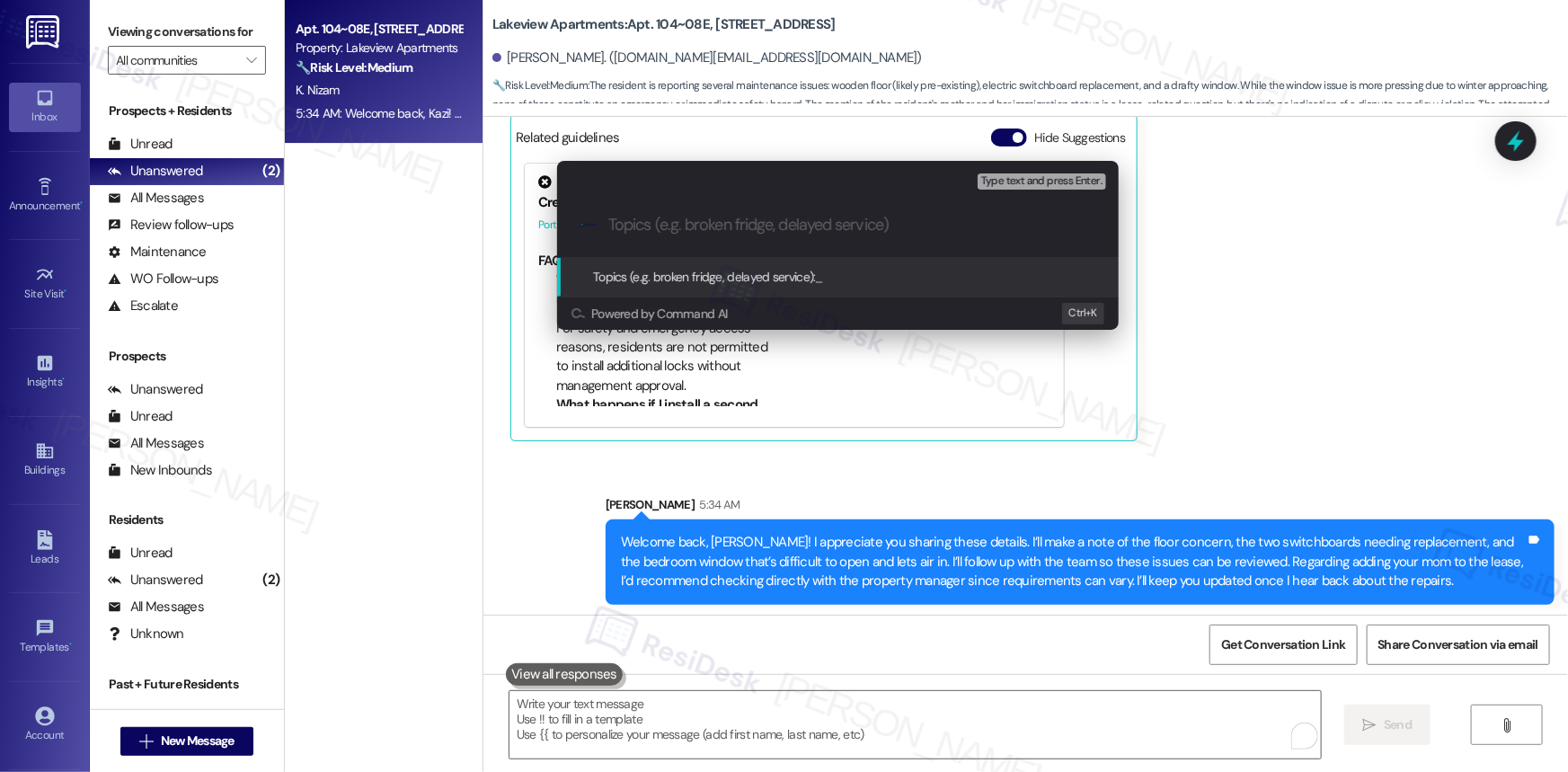
click at [738, 220] on input "Topics (e.g. broken fridge, delayed service)" at bounding box center [852, 226] width 488 height 19
paste input "Follow-Up Note – Multiple Repair Requests & Lease Question"
type input "Follow-Up Note – Multiple Repair Requests & Lease Question"
click at [783, 274] on span "Topics (e.g. broken fridge, delayed service):" at bounding box center [704, 276] width 223 height 16
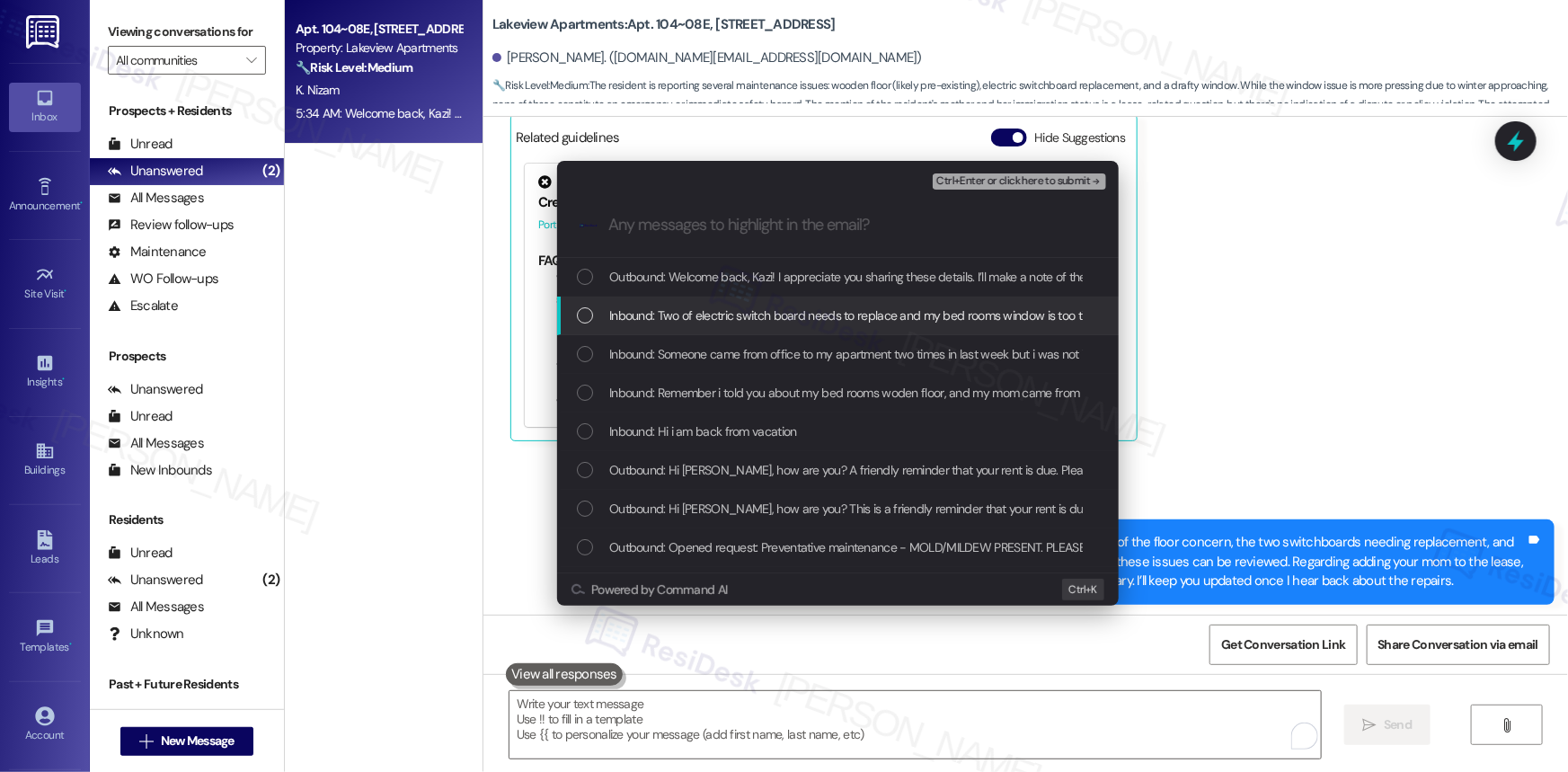
click at [584, 313] on div "List of options" at bounding box center [585, 314] width 16 height 16
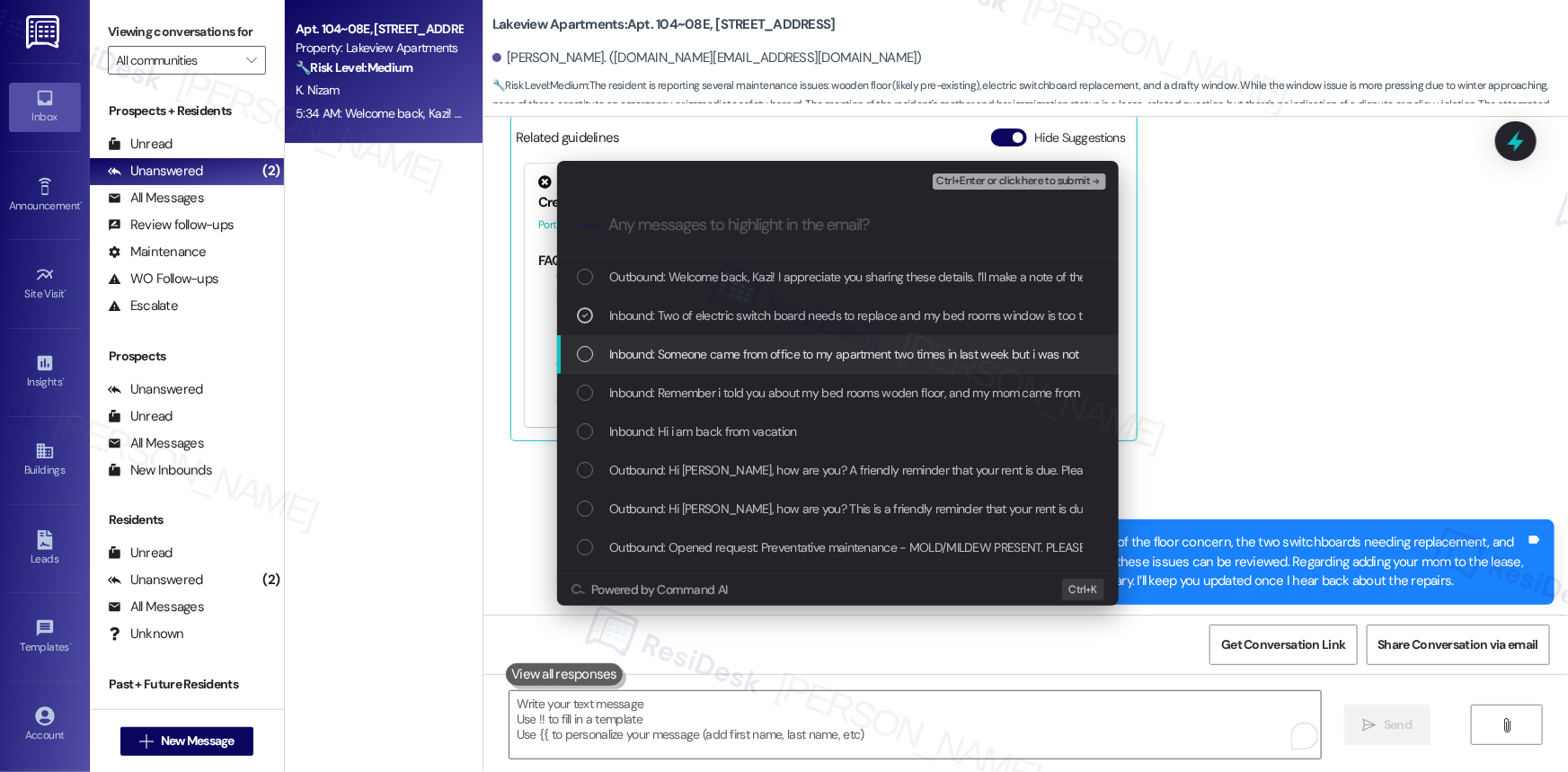
click at [585, 357] on div "List of options" at bounding box center [585, 354] width 16 height 16
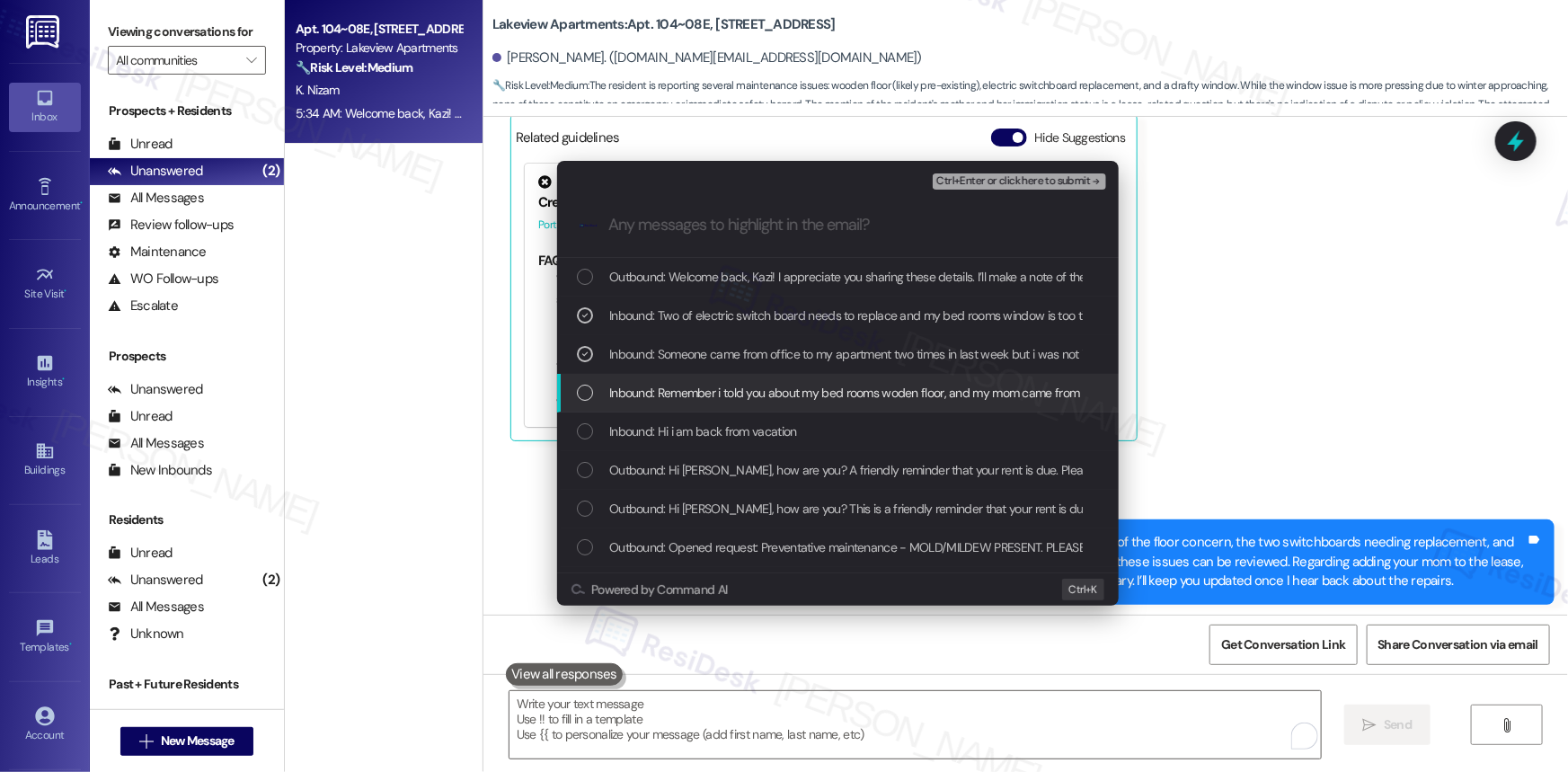
click at [587, 391] on div "List of options" at bounding box center [585, 392] width 16 height 16
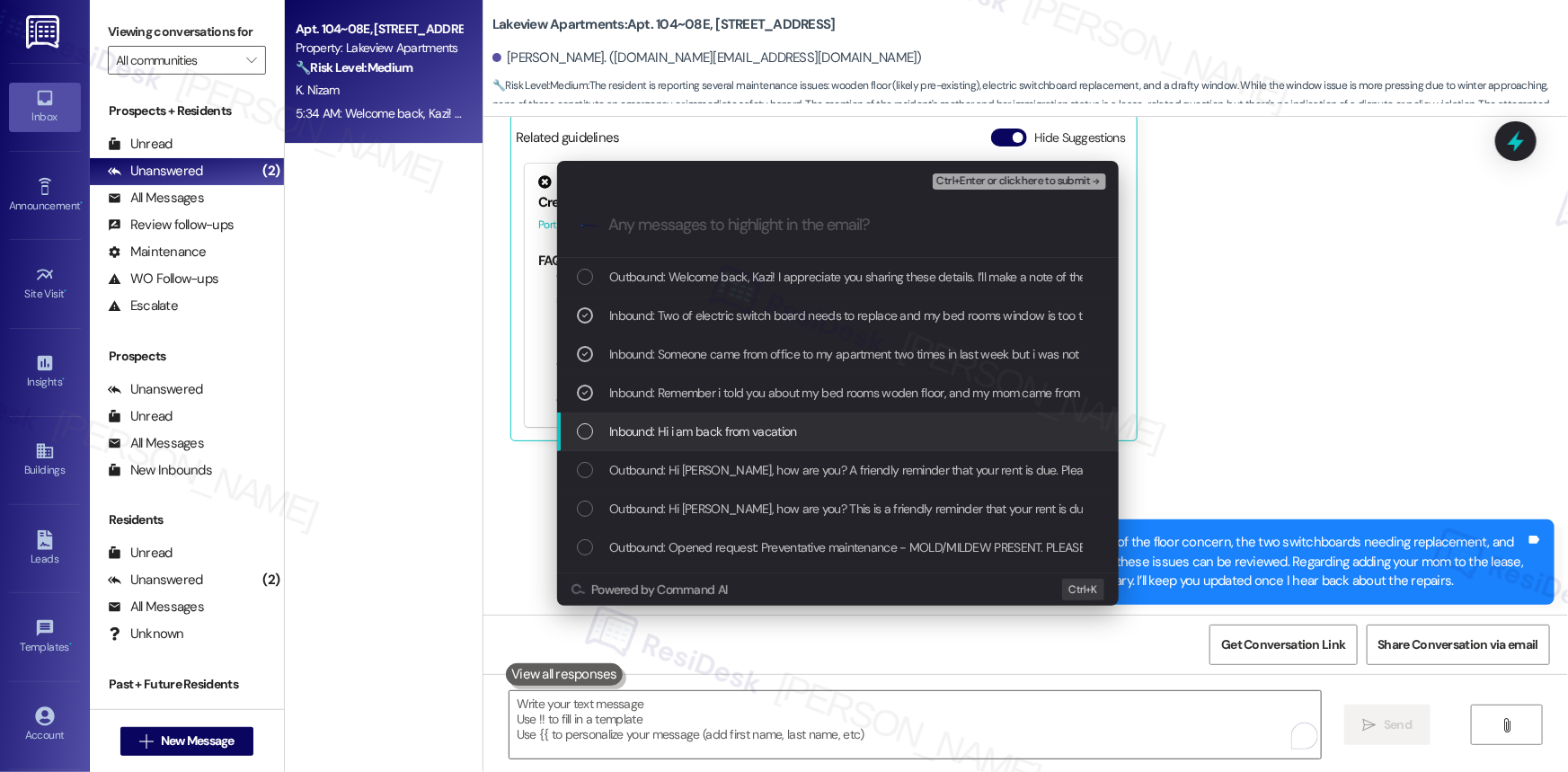
click at [584, 428] on div "List of options" at bounding box center [585, 430] width 16 height 16
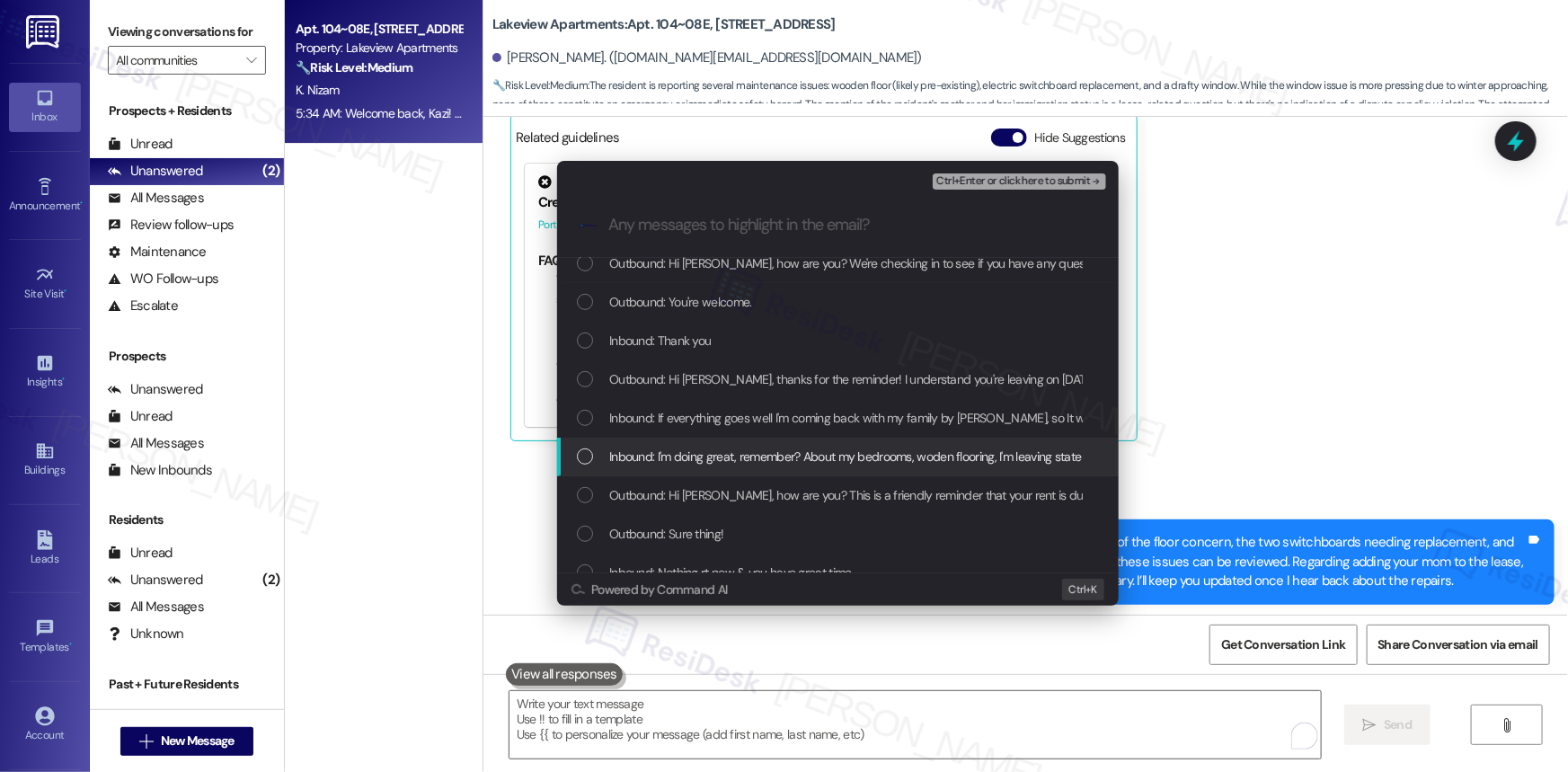
scroll to position [572, 0]
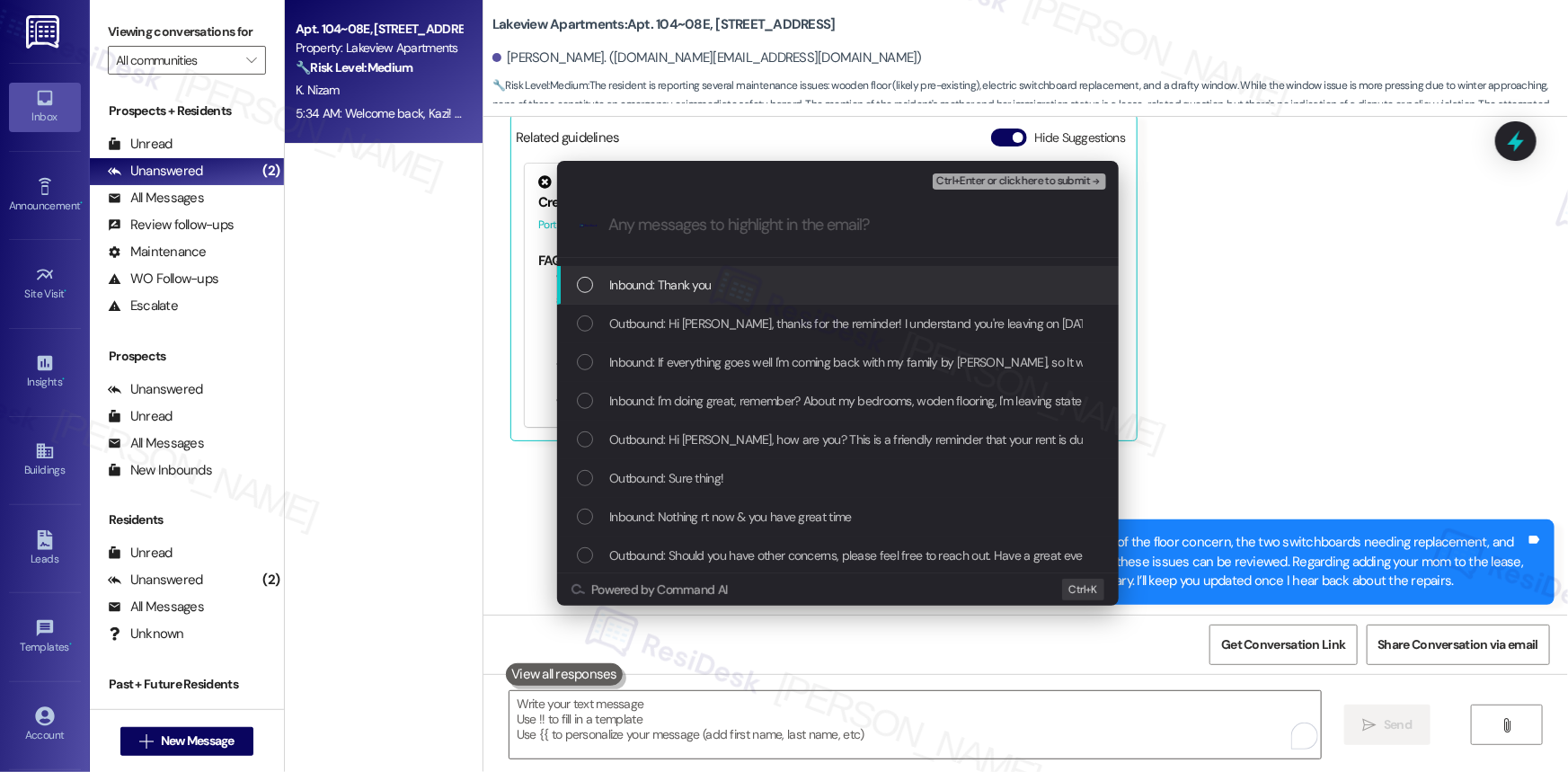
click at [986, 176] on span "Ctrl+Enter or click here to submit" at bounding box center [1013, 181] width 153 height 12
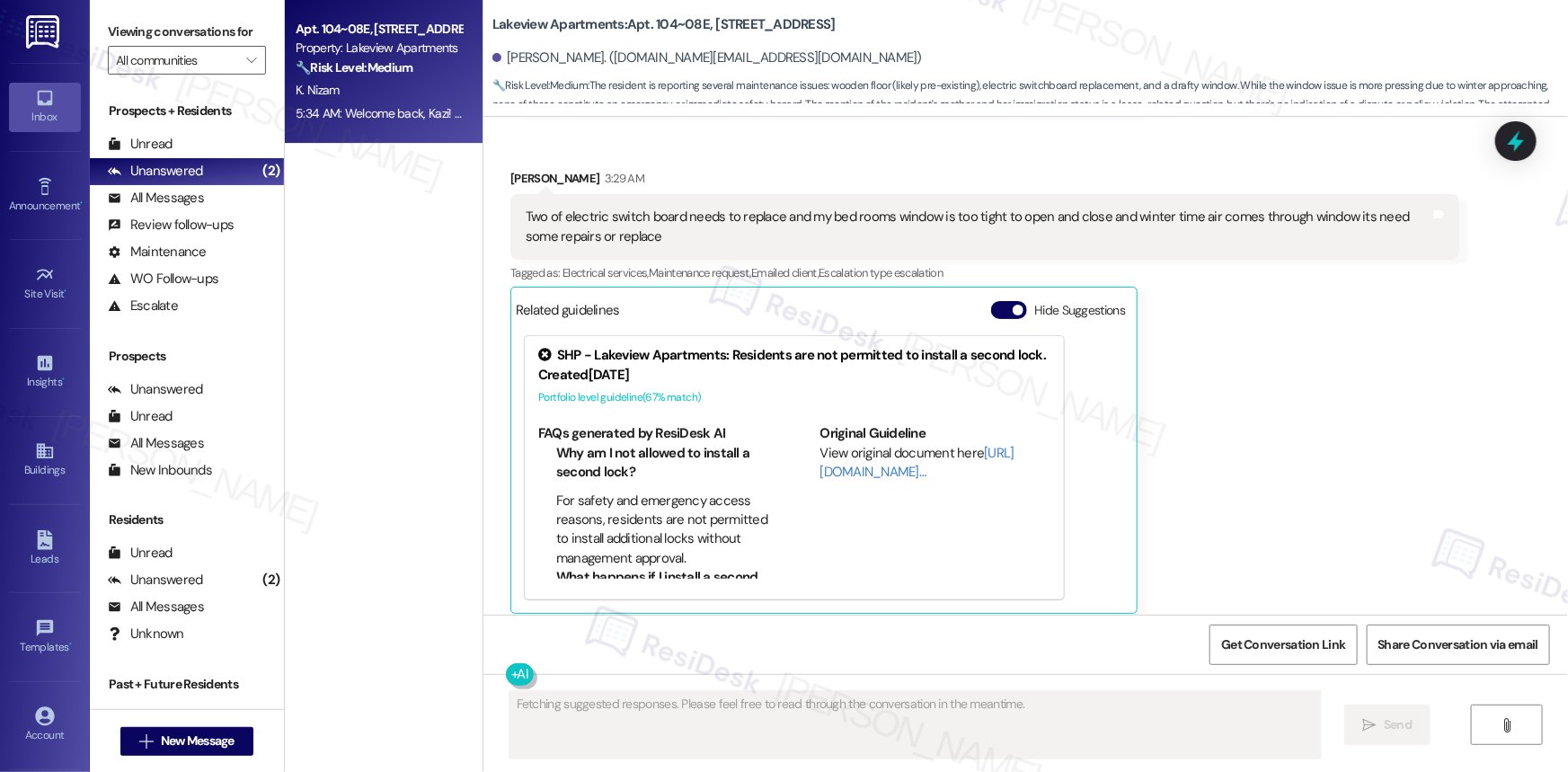
scroll to position [8600, 0]
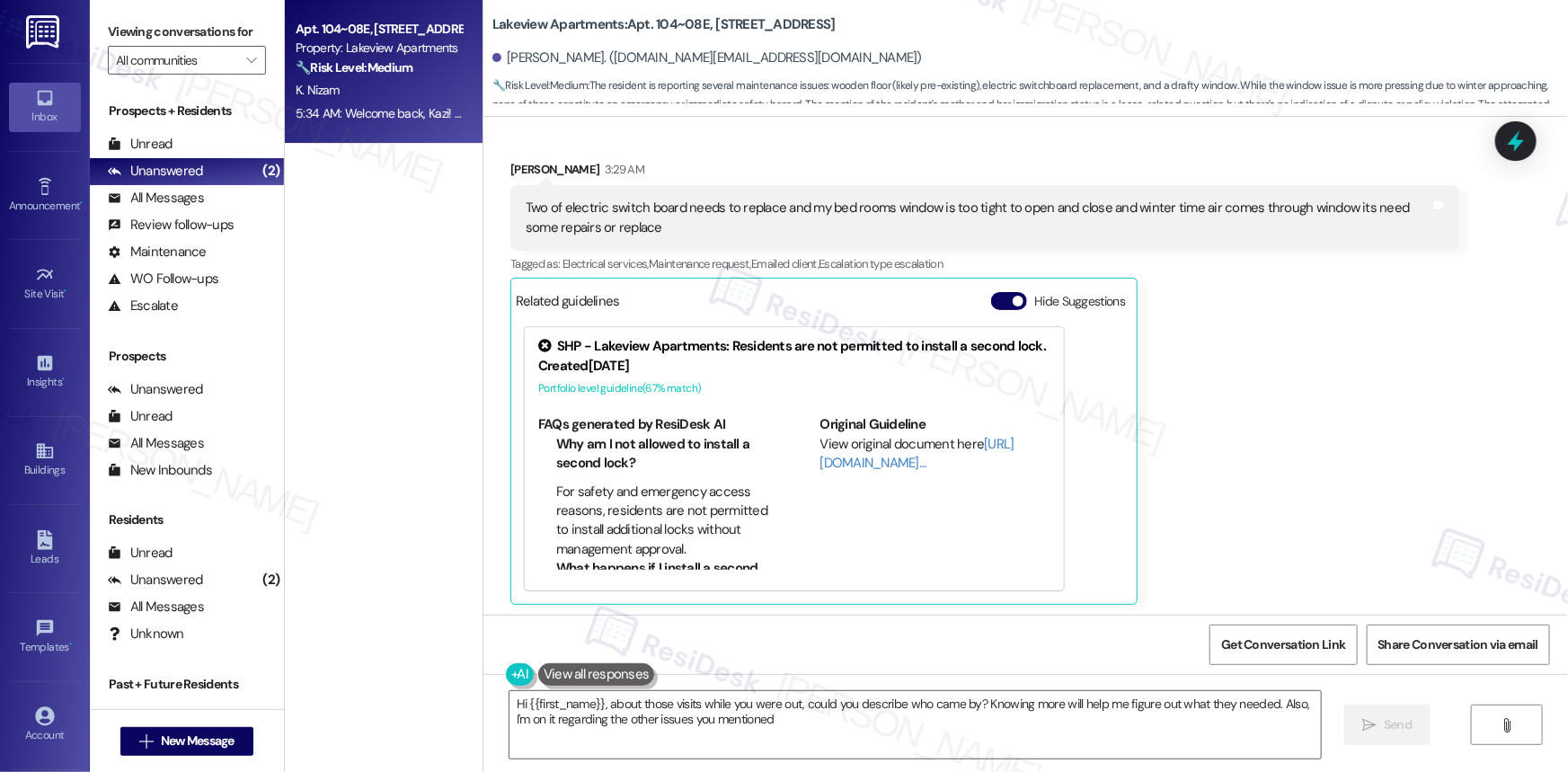
type textarea "Hi {{first_name}}, about those visits while you were out, could you describe wh…"
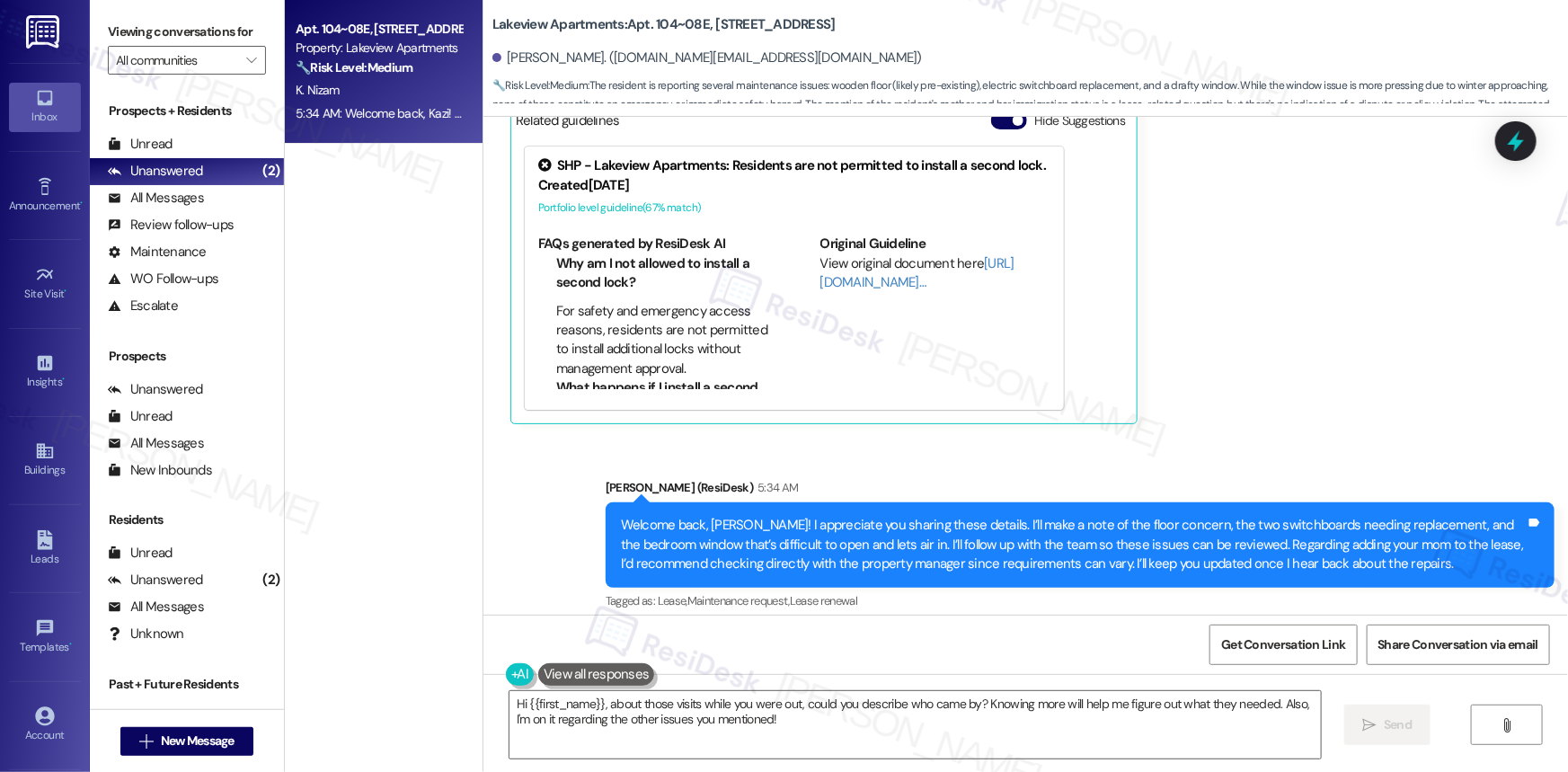
scroll to position [8791, 0]
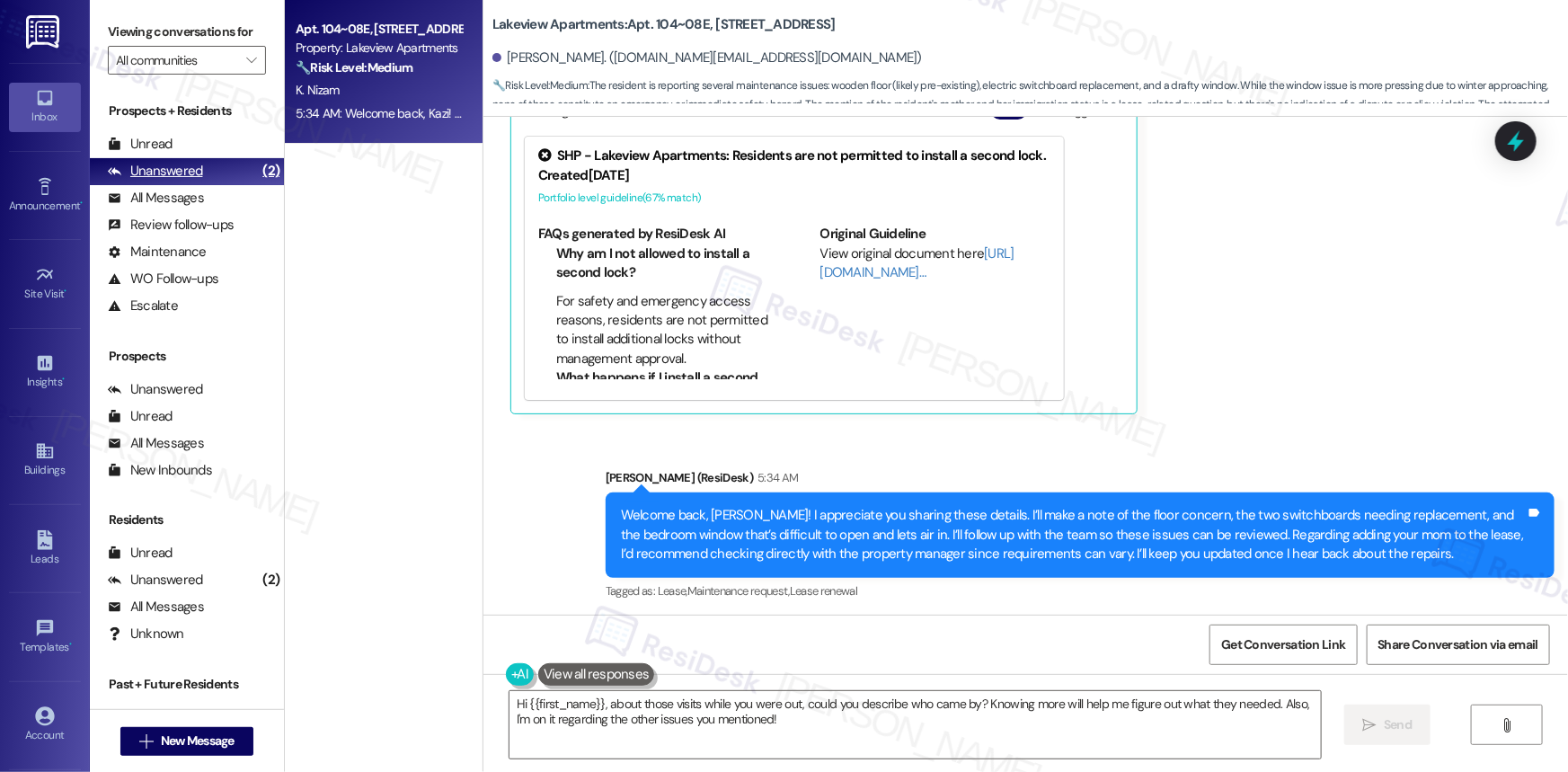
click at [169, 160] on div "Unanswered (2)" at bounding box center [186, 171] width 194 height 27
click at [329, 83] on span "K. Nizam" at bounding box center [317, 89] width 43 height 16
click at [168, 172] on div "Unanswered" at bounding box center [155, 171] width 95 height 19
